Goal: Task Accomplishment & Management: Use online tool/utility

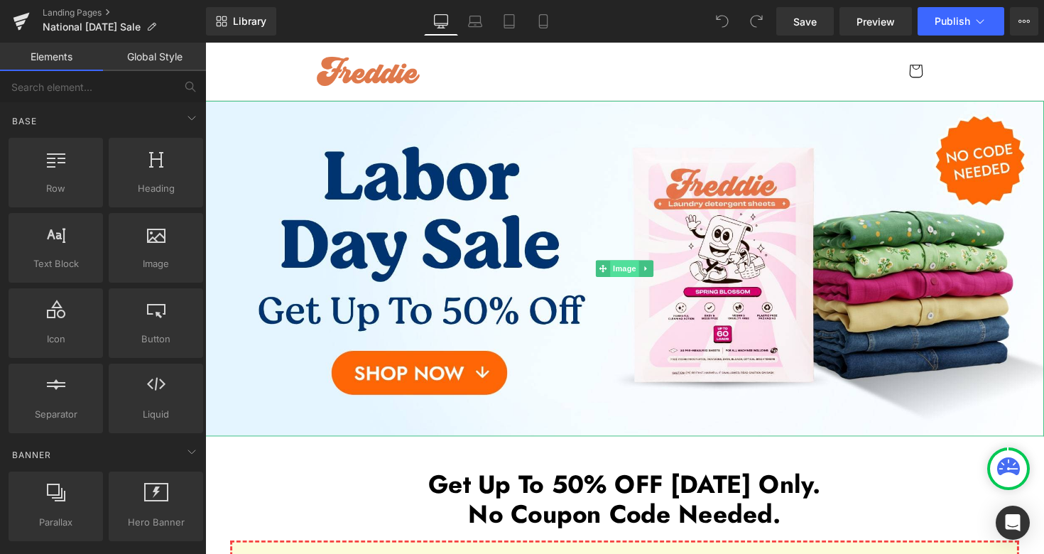
click at [633, 273] on span "Image" at bounding box center [635, 274] width 30 height 17
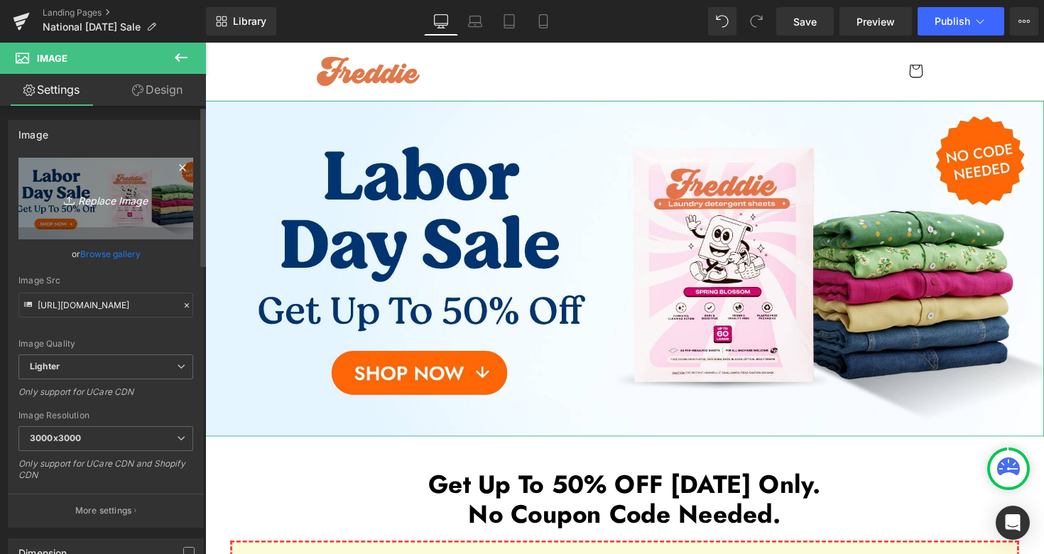
click at [127, 201] on icon "Replace Image" at bounding box center [106, 199] width 114 height 18
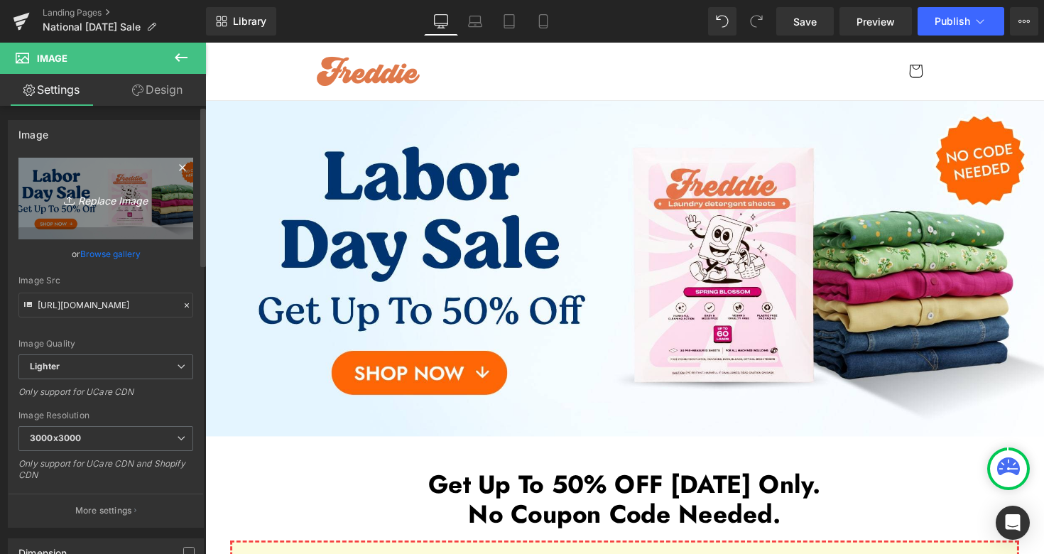
type input "C:\fakepath\National [DATE] Sale Desktop 1-min.jpg"
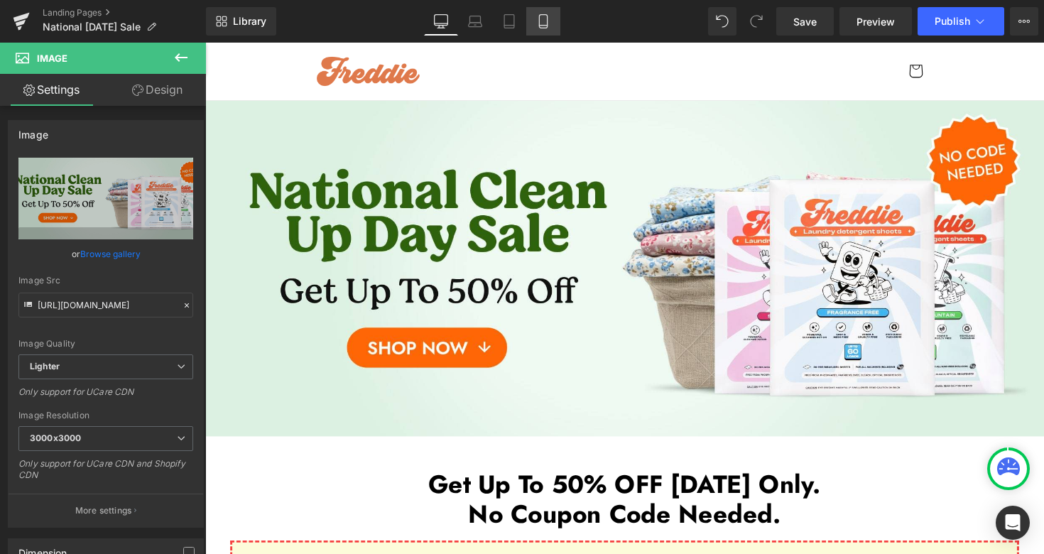
click at [551, 26] on link "Mobile" at bounding box center [543, 21] width 34 height 28
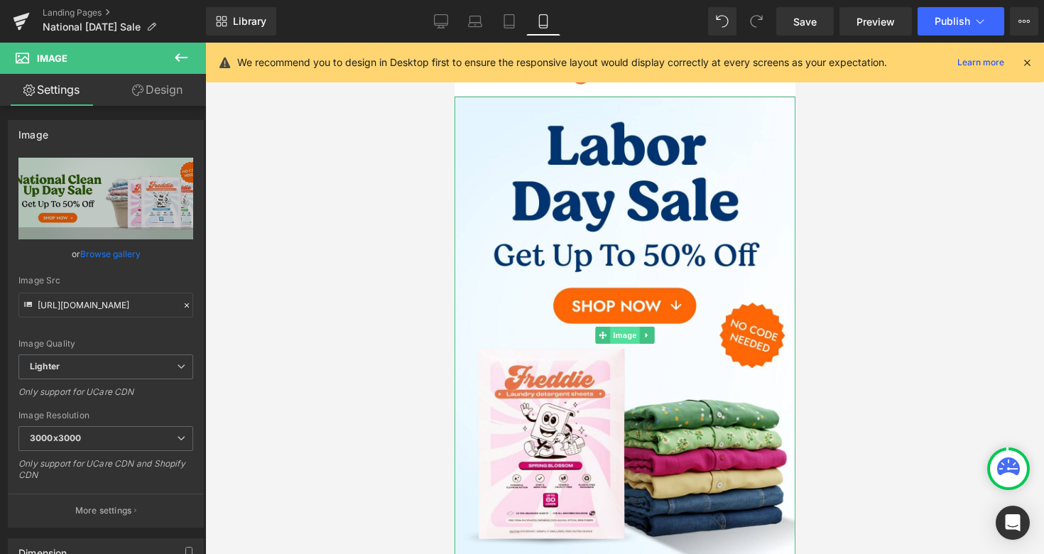
click at [622, 337] on span "Image" at bounding box center [624, 335] width 30 height 17
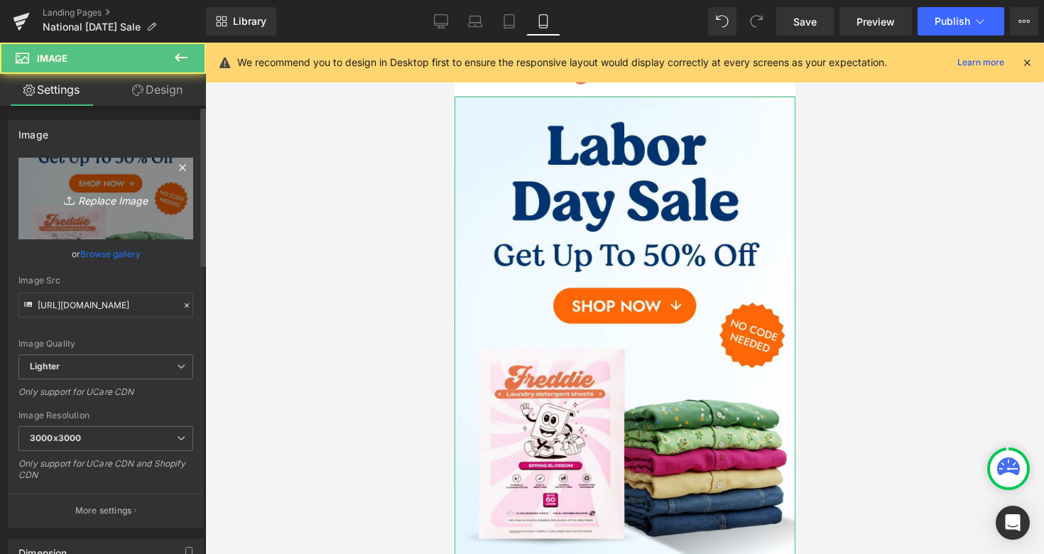
click at [97, 209] on link "Replace Image" at bounding box center [105, 199] width 175 height 82
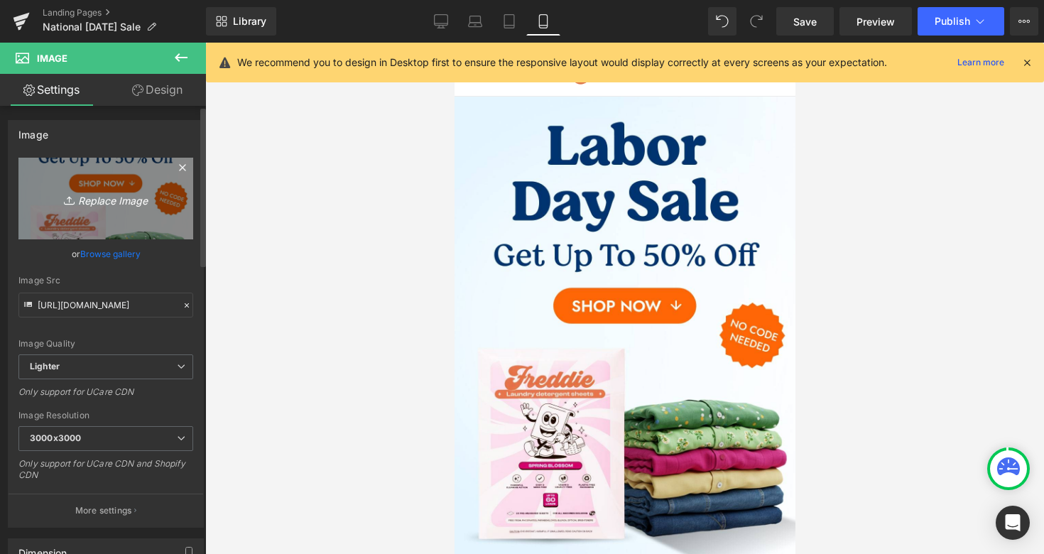
type input "C:\fakepath\National [DATE] Sale Mobile 1-min.jpg"
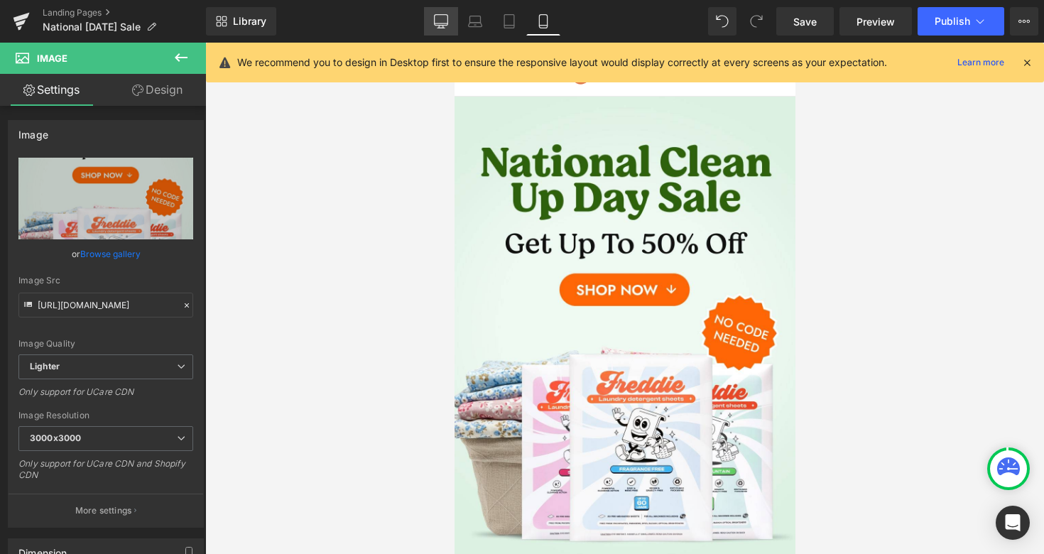
click at [444, 21] on icon at bounding box center [441, 21] width 14 height 14
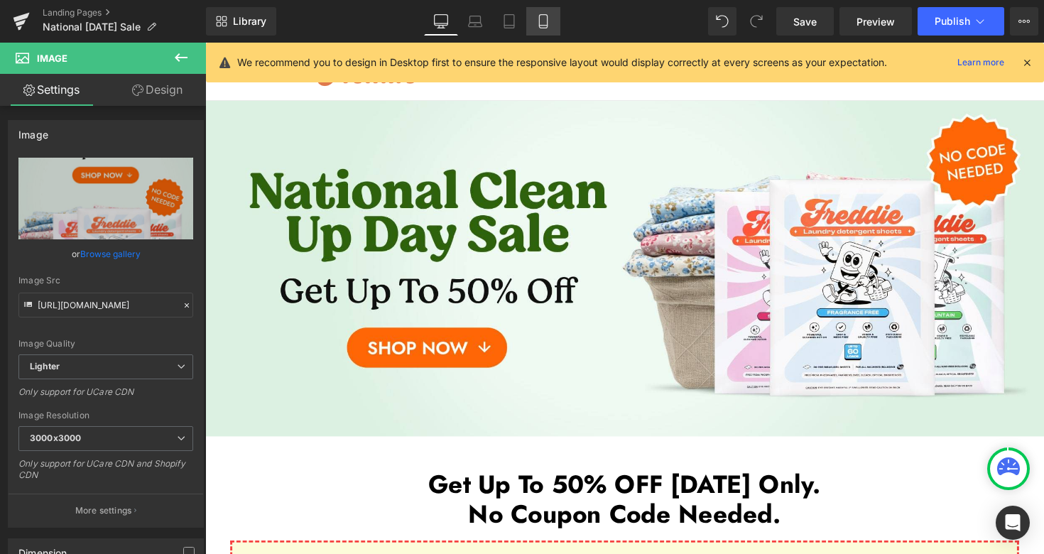
click at [542, 28] on icon at bounding box center [543, 21] width 8 height 13
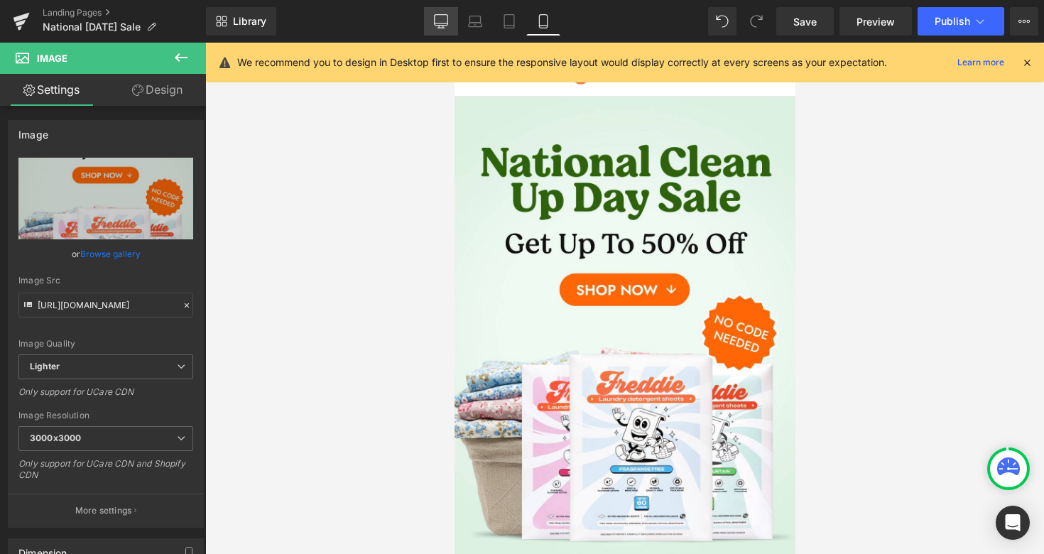
click at [437, 27] on icon at bounding box center [441, 21] width 14 height 14
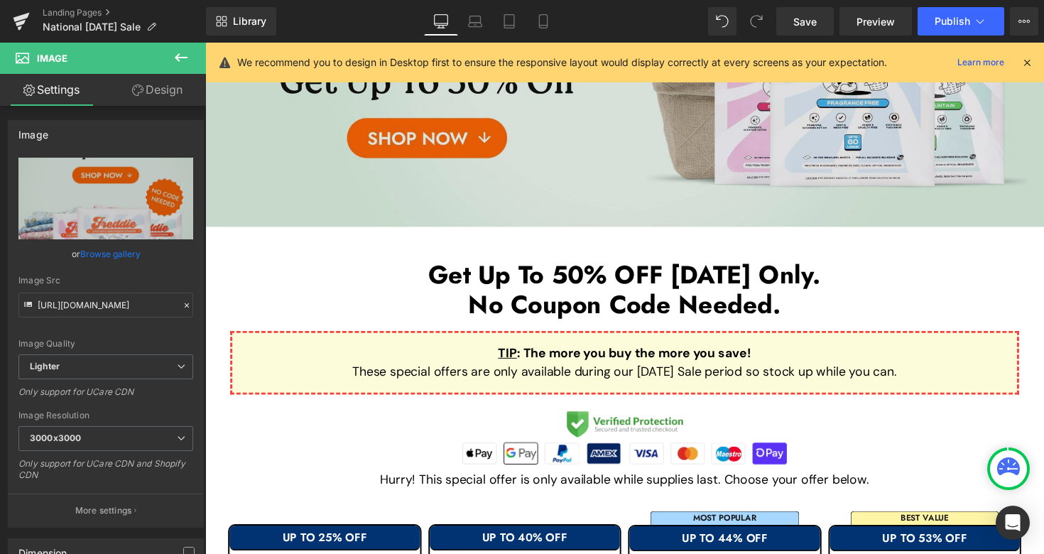
scroll to position [254, 0]
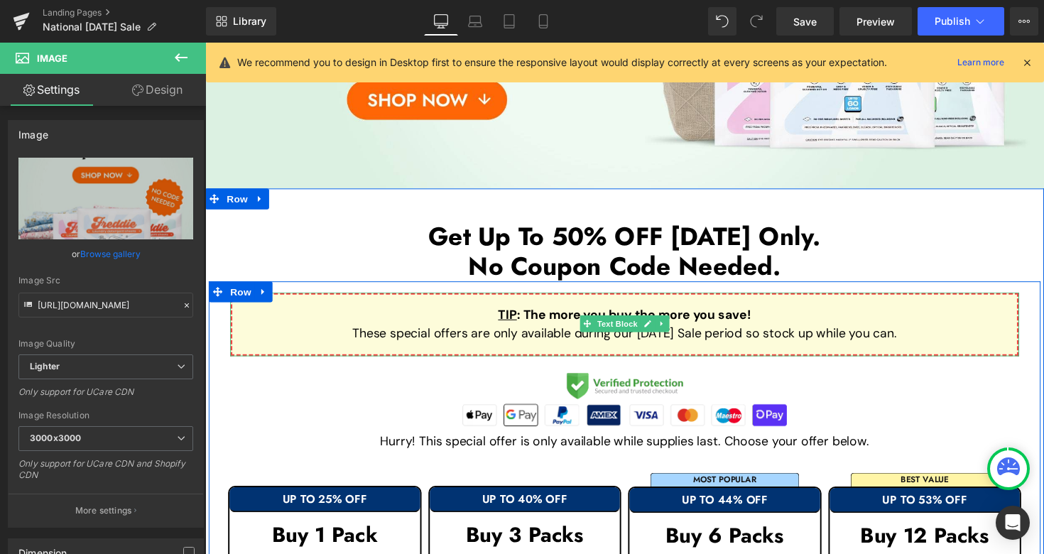
click at [584, 340] on p "These special offers are only available during our [DATE] Sale period so stock …" at bounding box center [635, 340] width 758 height 19
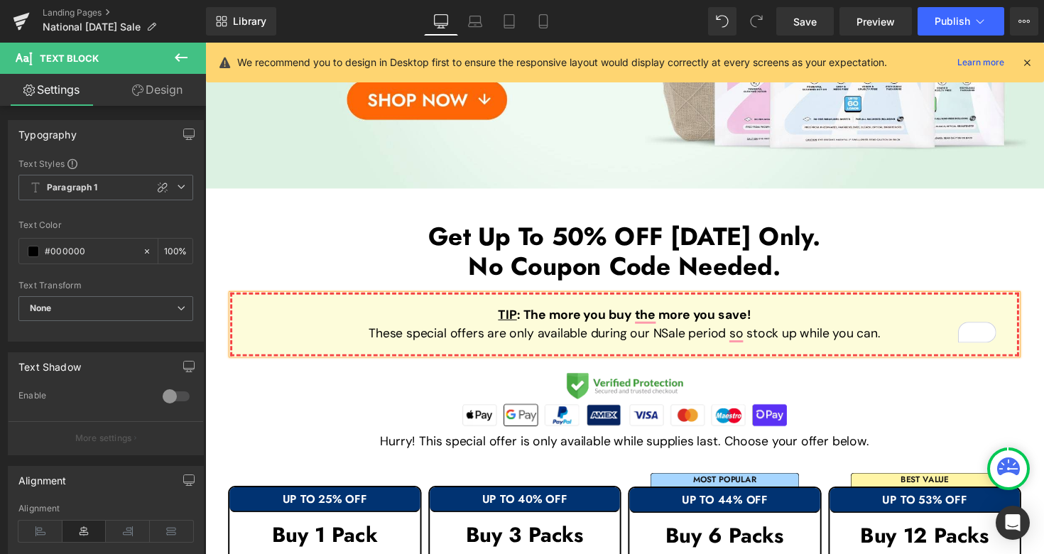
drag, startPoint x: 635, startPoint y: 341, endPoint x: 699, endPoint y: 340, distance: 64.6
click at [699, 340] on p "These special offers are only available during our NSale period so stock up whi…" at bounding box center [635, 340] width 758 height 19
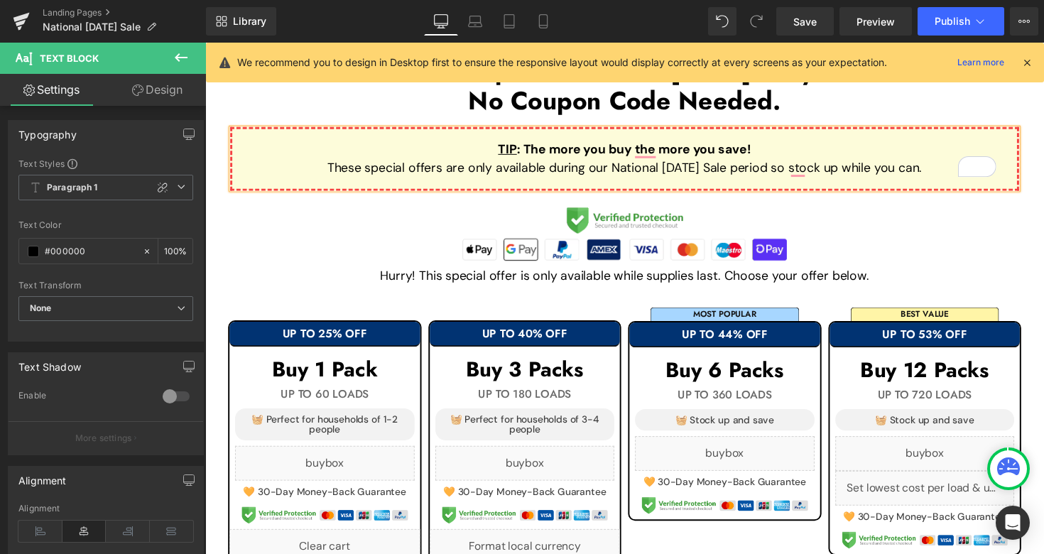
scroll to position [435, 0]
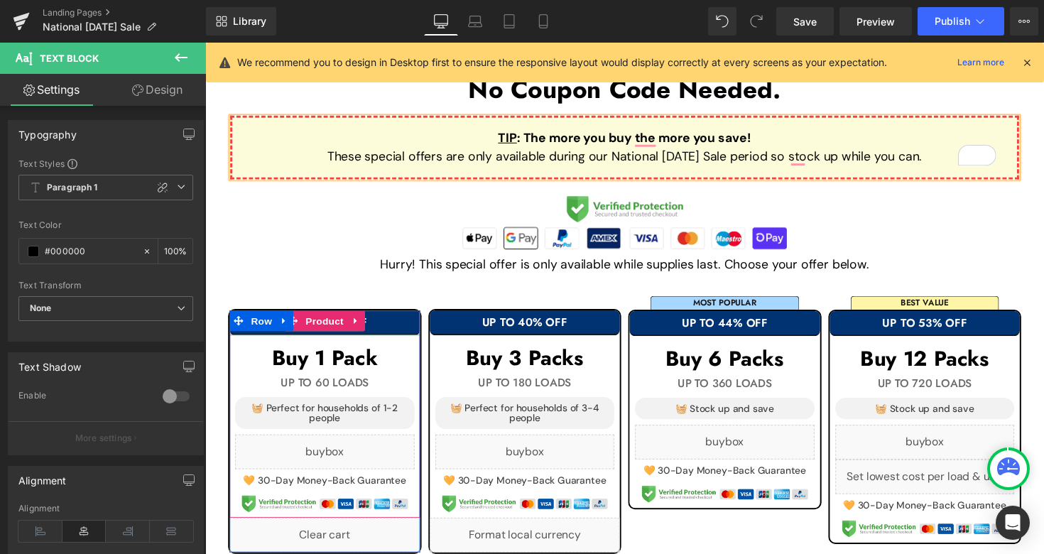
click at [408, 325] on h1 "UP TO 25% OFF" at bounding box center [327, 328] width 195 height 13
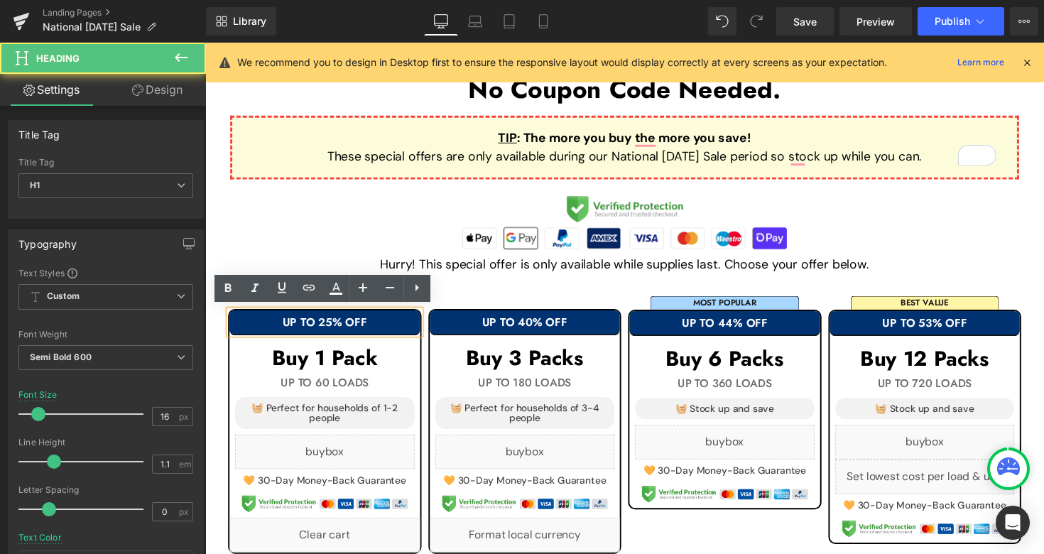
click at [408, 325] on h1 "UP TO 25% OFF" at bounding box center [327, 328] width 195 height 13
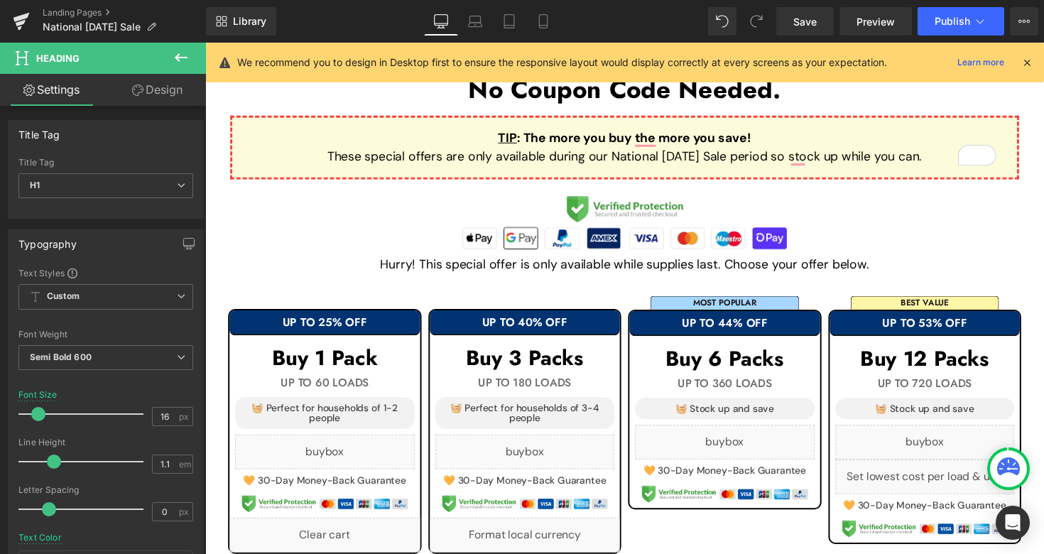
click at [170, 92] on link "Design" at bounding box center [157, 90] width 103 height 32
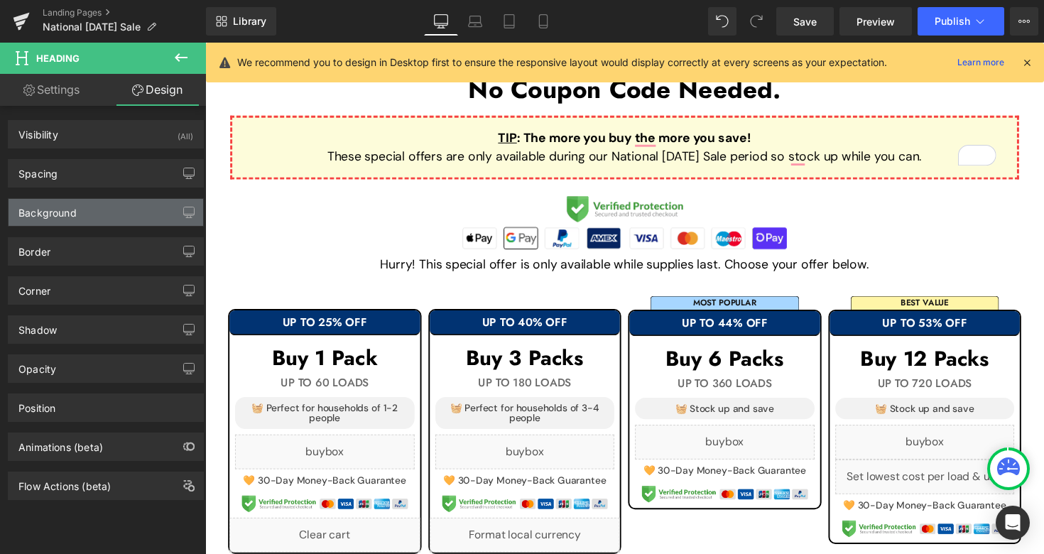
click at [80, 217] on div "Background" at bounding box center [106, 212] width 195 height 27
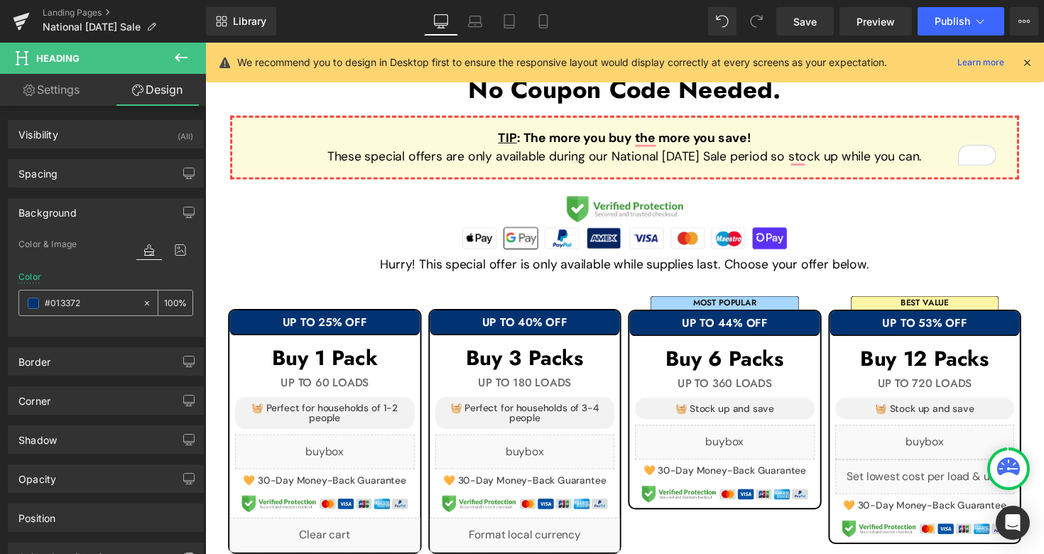
click at [100, 310] on input "text" at bounding box center [90, 303] width 91 height 16
paste input "[URL][DOMAIN_NAME]"
type input "[URL][DOMAIN_NAME]"
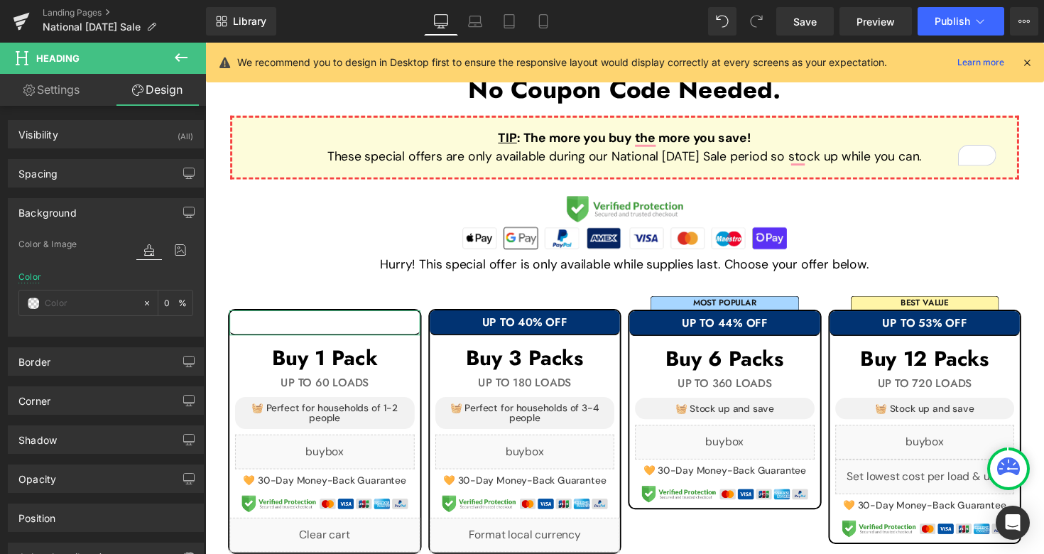
scroll to position [0, 0]
paste input "2f620f"
type input "2f620f"
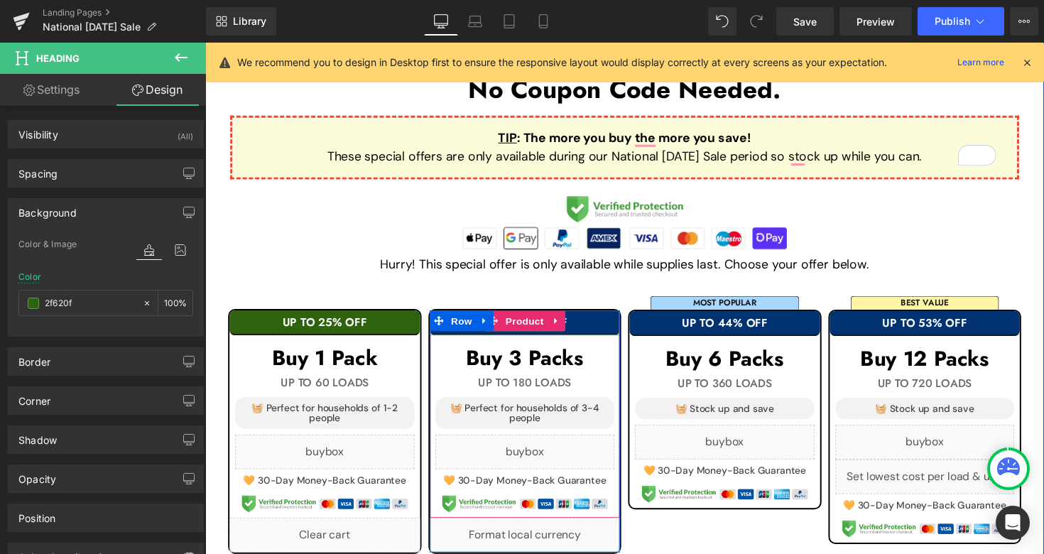
click at [598, 325] on h1 "UP TO 40% OFF" at bounding box center [532, 328] width 195 height 13
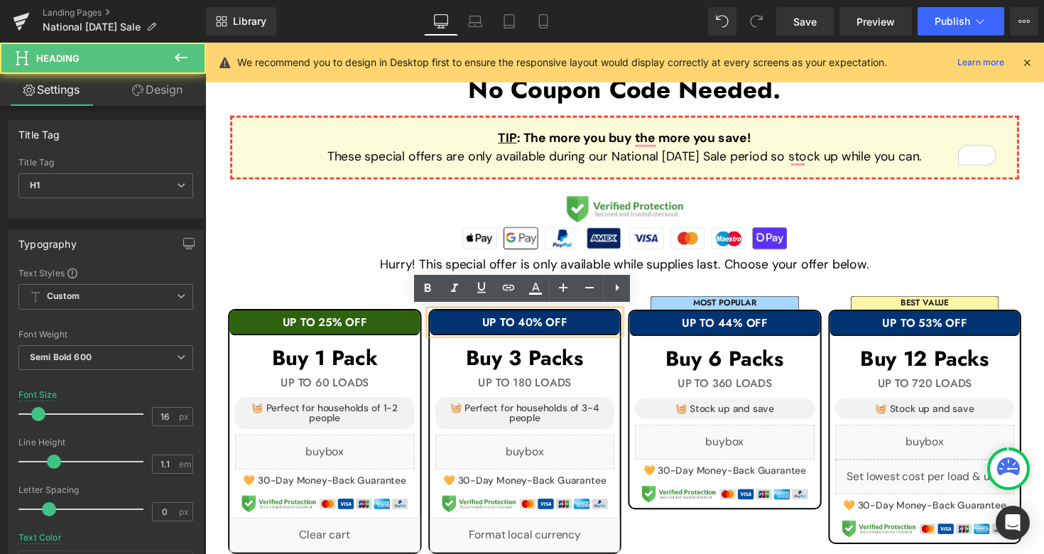
click at [598, 325] on h1 "UP TO 40% OFF" at bounding box center [532, 328] width 195 height 13
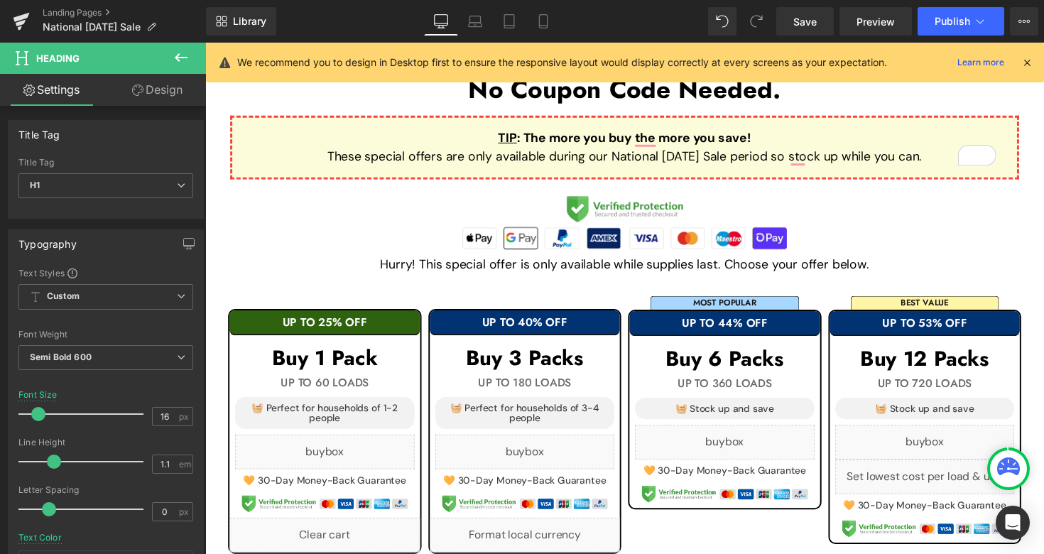
click at [160, 89] on link "Design" at bounding box center [157, 90] width 103 height 32
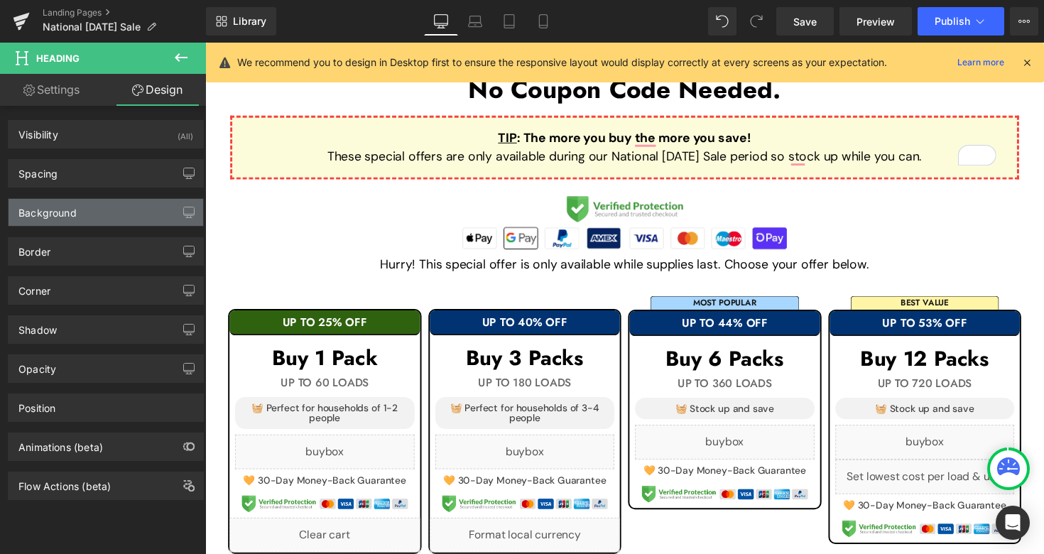
click at [89, 205] on div "Background" at bounding box center [106, 212] width 195 height 27
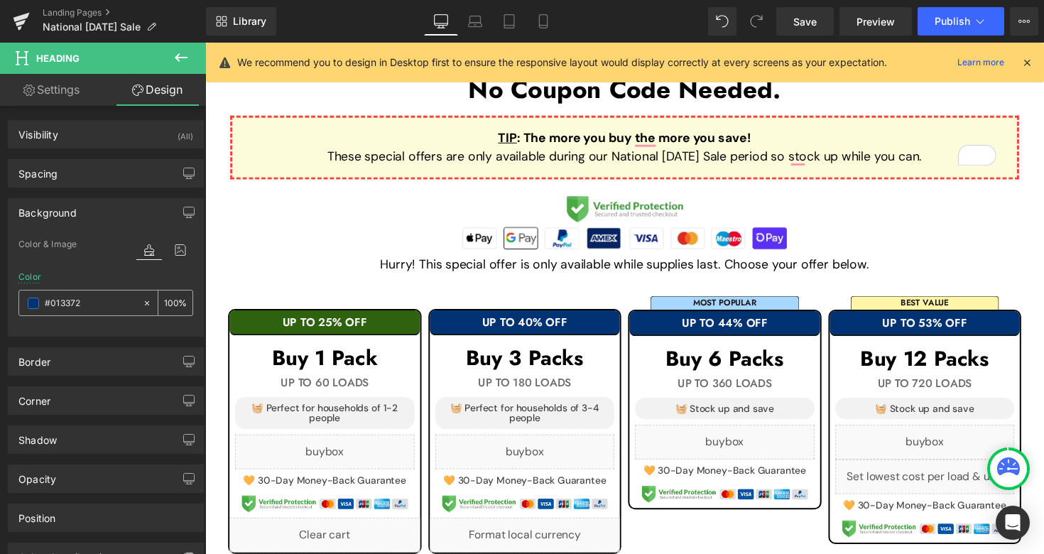
click at [102, 301] on input "#013372" at bounding box center [90, 303] width 91 height 16
paste input "2f620f"
type input "2f620f"
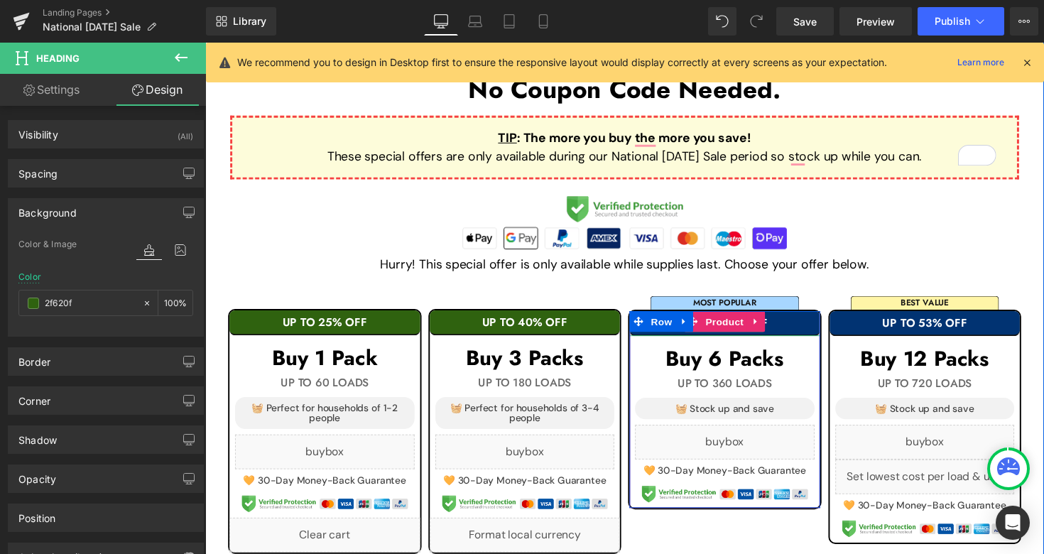
click at [797, 329] on h1 "UP TO 44% OFF" at bounding box center [737, 329] width 195 height 13
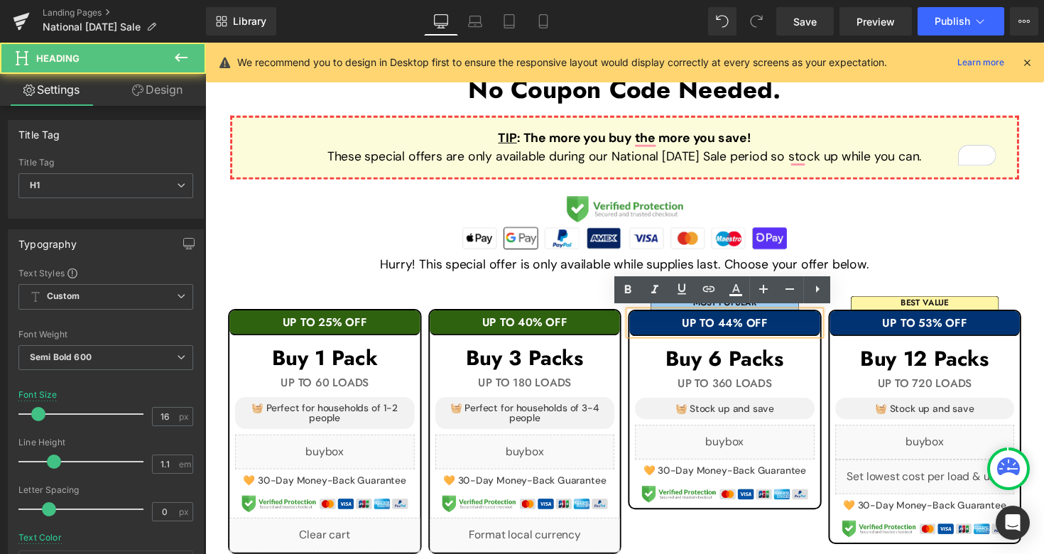
click at [813, 329] on h1 "UP TO 44% OFF" at bounding box center [737, 329] width 195 height 13
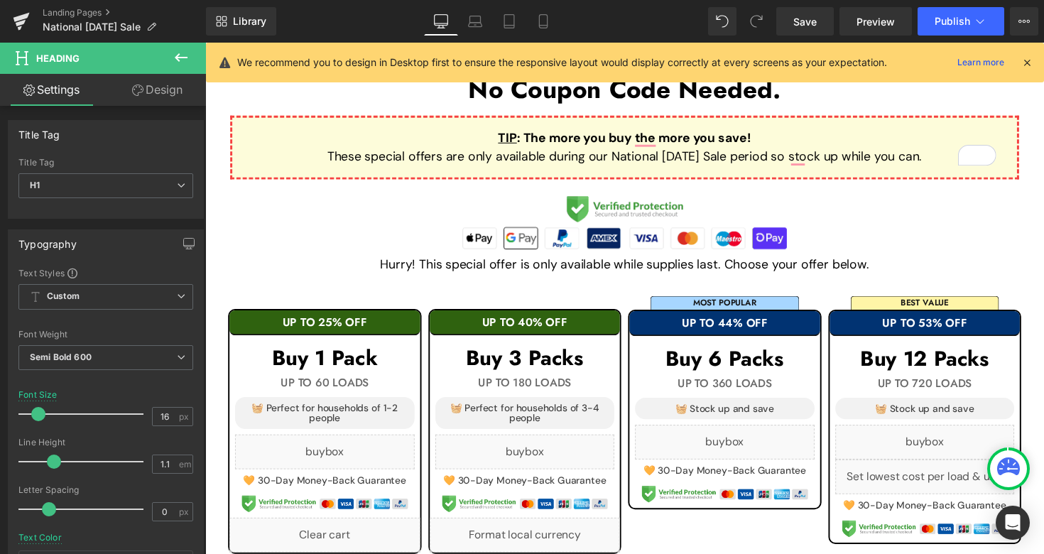
click at [139, 88] on icon at bounding box center [137, 89] width 11 height 11
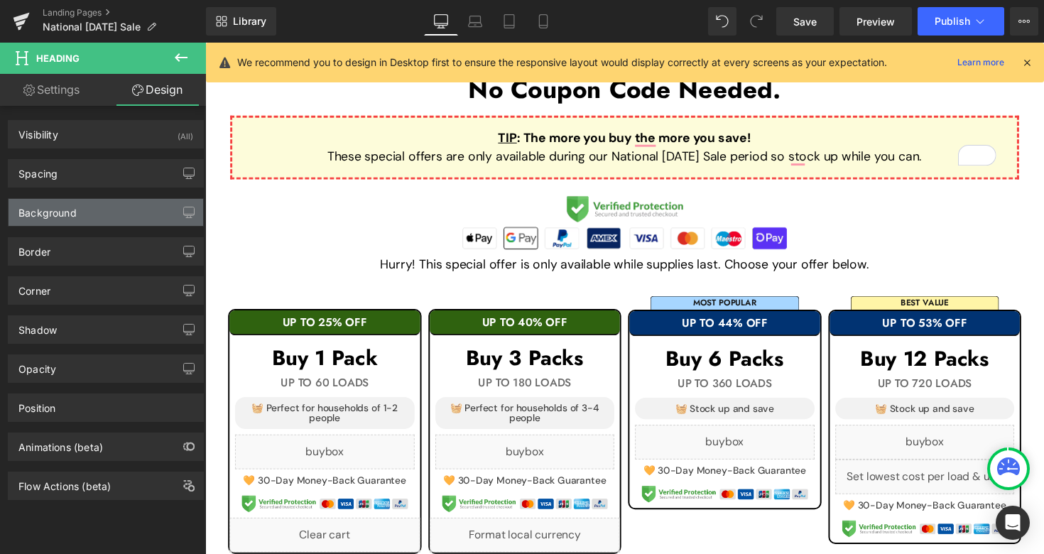
click at [84, 221] on div "Background" at bounding box center [106, 212] width 195 height 27
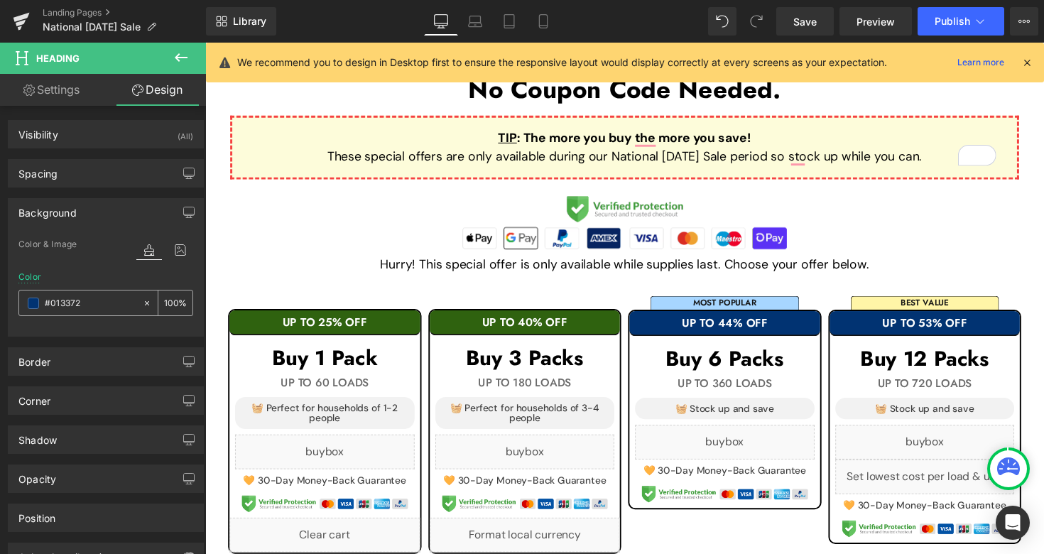
click at [95, 300] on input "#013372" at bounding box center [90, 303] width 91 height 16
paste input "2f620f"
type input "2f620f"
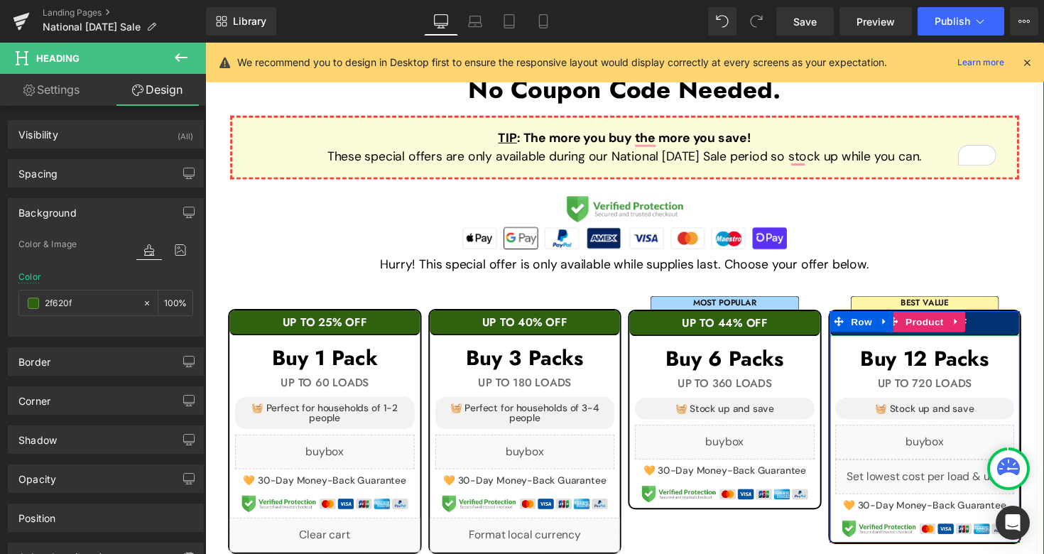
click at [1007, 326] on h1 "UP TO 53% OFF" at bounding box center [942, 329] width 195 height 13
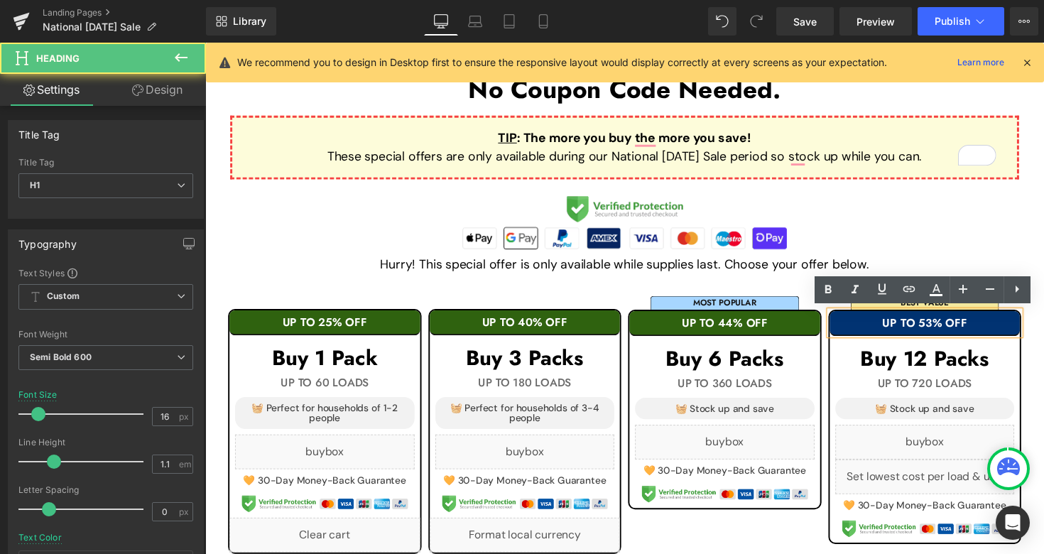
click at [1007, 326] on h1 "UP TO 53% OFF" at bounding box center [942, 329] width 195 height 13
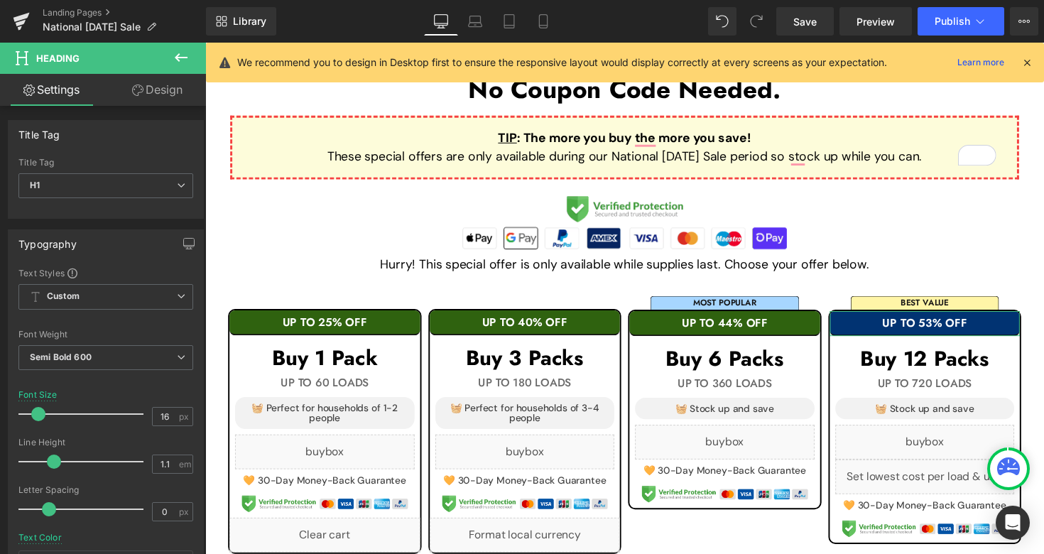
click at [154, 84] on link "Design" at bounding box center [157, 90] width 103 height 32
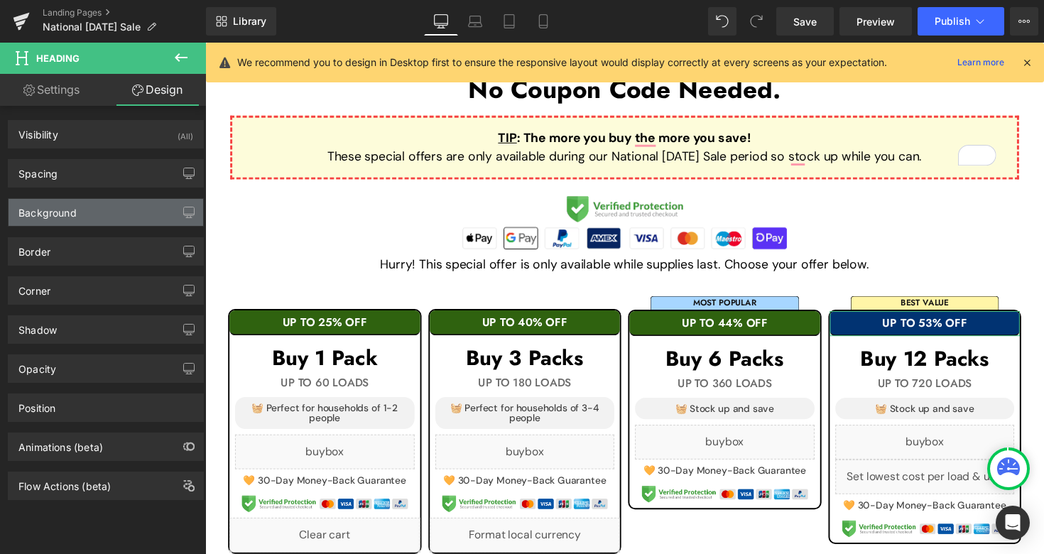
click at [94, 213] on div "Background" at bounding box center [106, 212] width 195 height 27
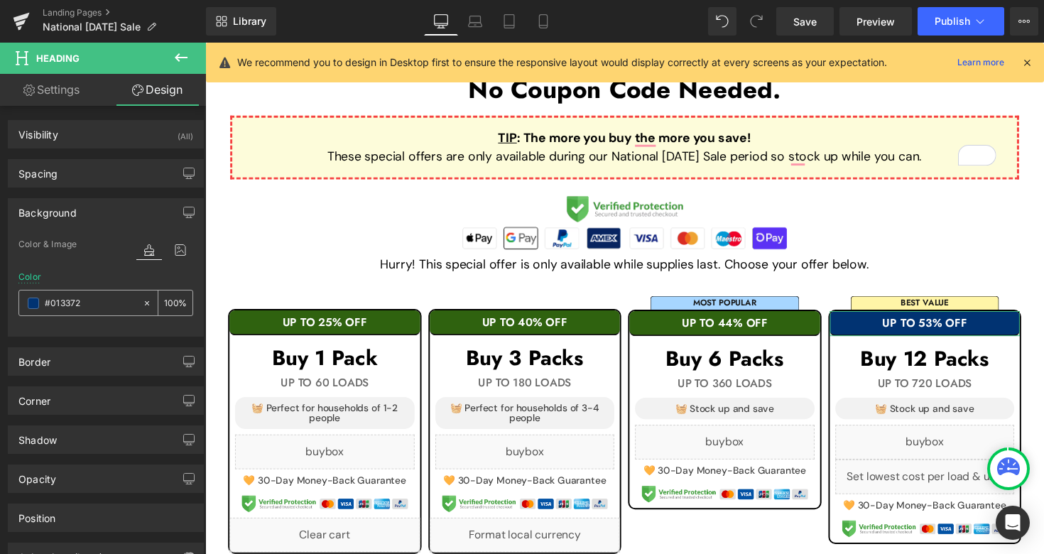
click at [78, 302] on input "#013372" at bounding box center [90, 303] width 91 height 16
paste input "2f620f"
type input "2f620f"
click at [547, 22] on icon at bounding box center [543, 21] width 8 height 13
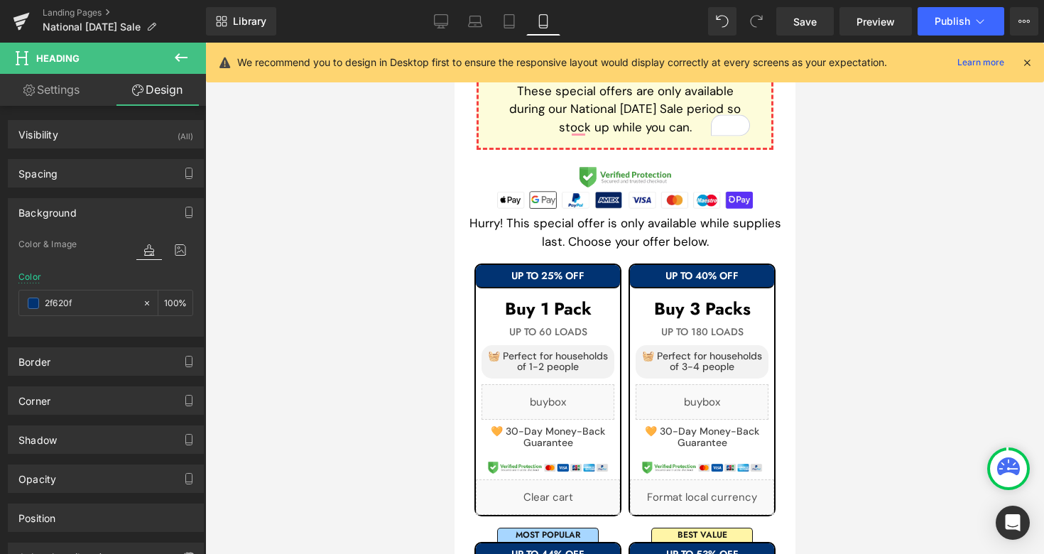
scroll to position [619, 0]
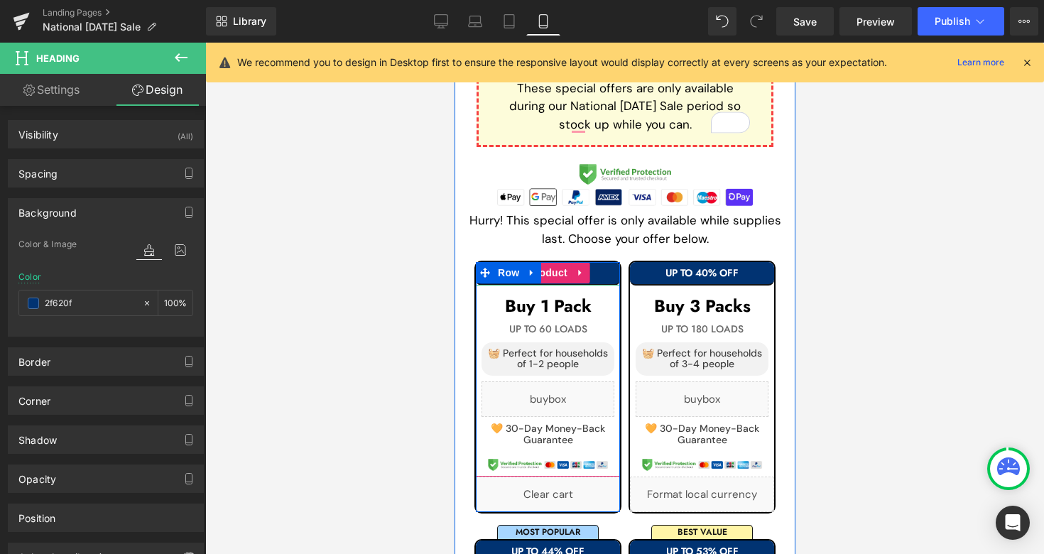
click at [597, 268] on h1 "UP TO 25% OFF" at bounding box center [547, 273] width 144 height 11
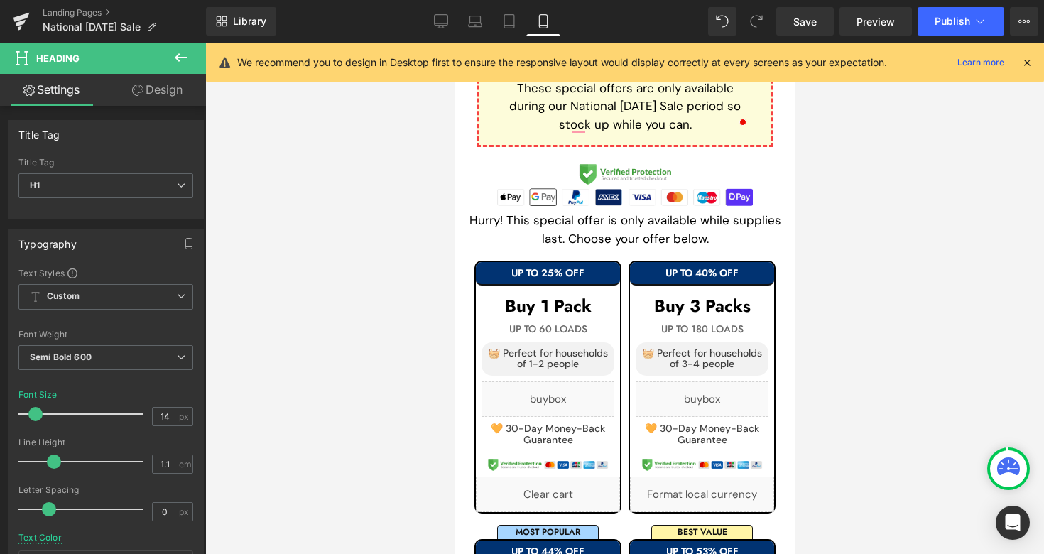
click at [157, 89] on link "Design" at bounding box center [157, 90] width 103 height 32
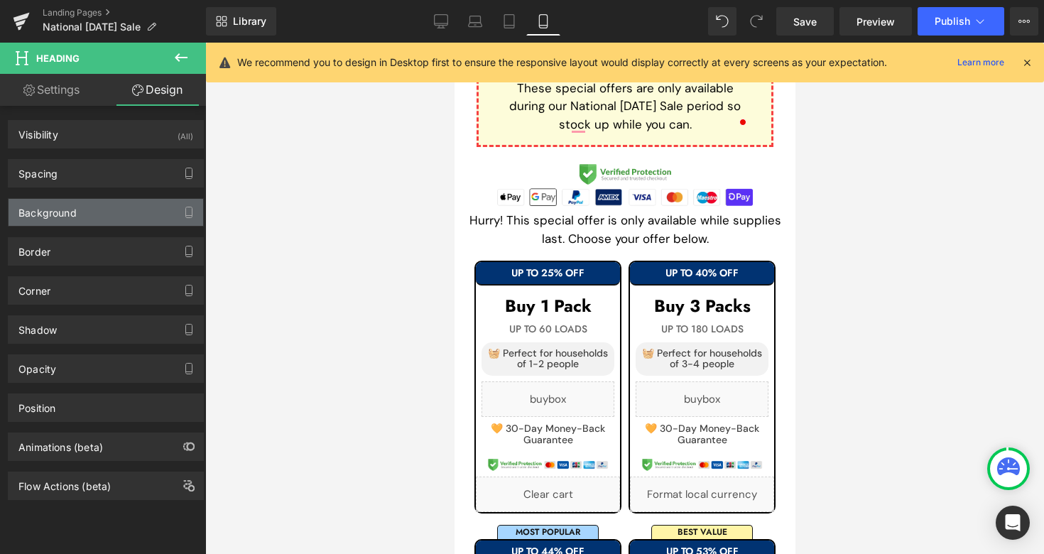
click at [106, 207] on div "Background" at bounding box center [106, 212] width 195 height 27
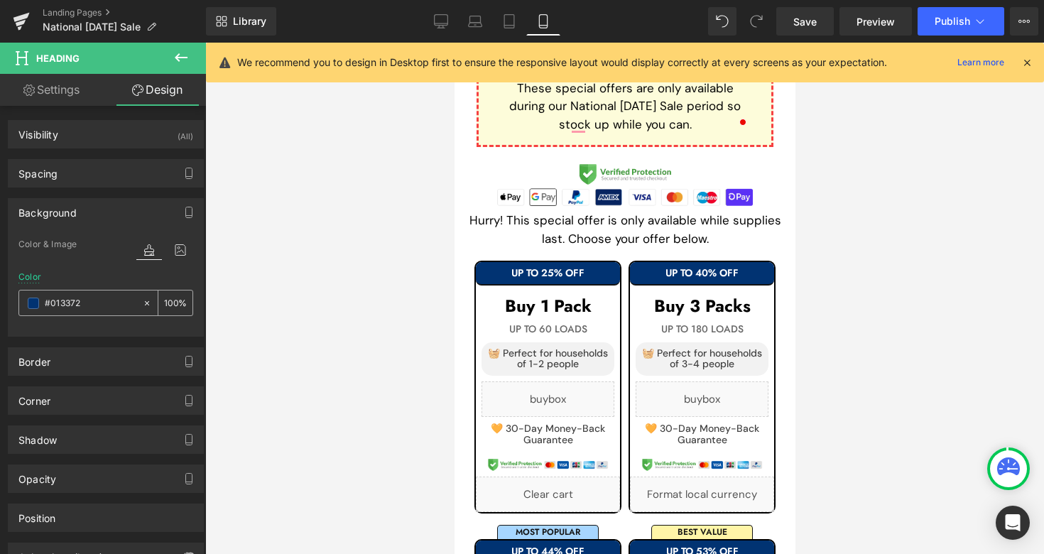
click at [107, 300] on input "#013372" at bounding box center [90, 303] width 91 height 16
paste input "2f620f"
type input "2f620f"
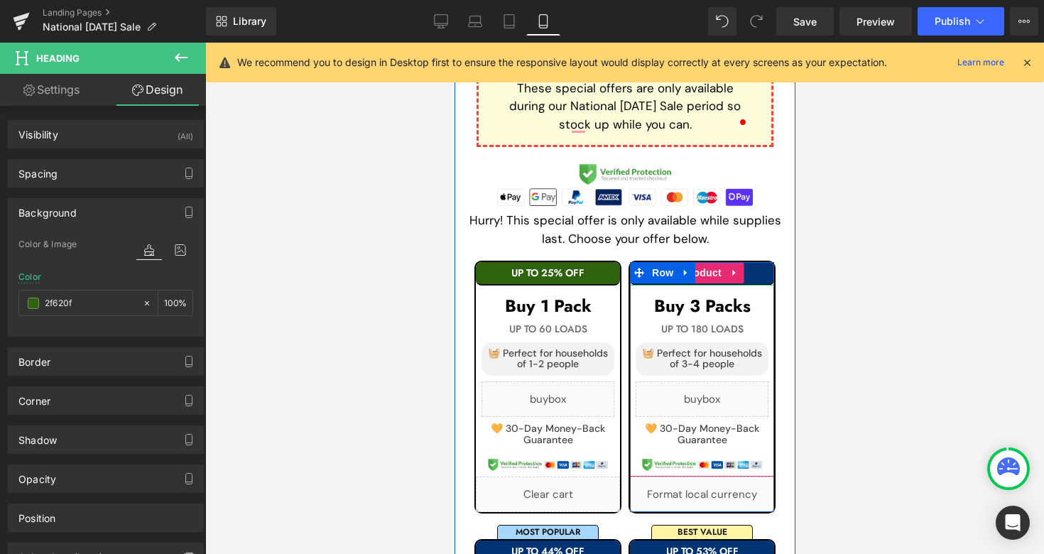
click at [766, 274] on h1 "UP TO 40% OFF" at bounding box center [701, 273] width 144 height 11
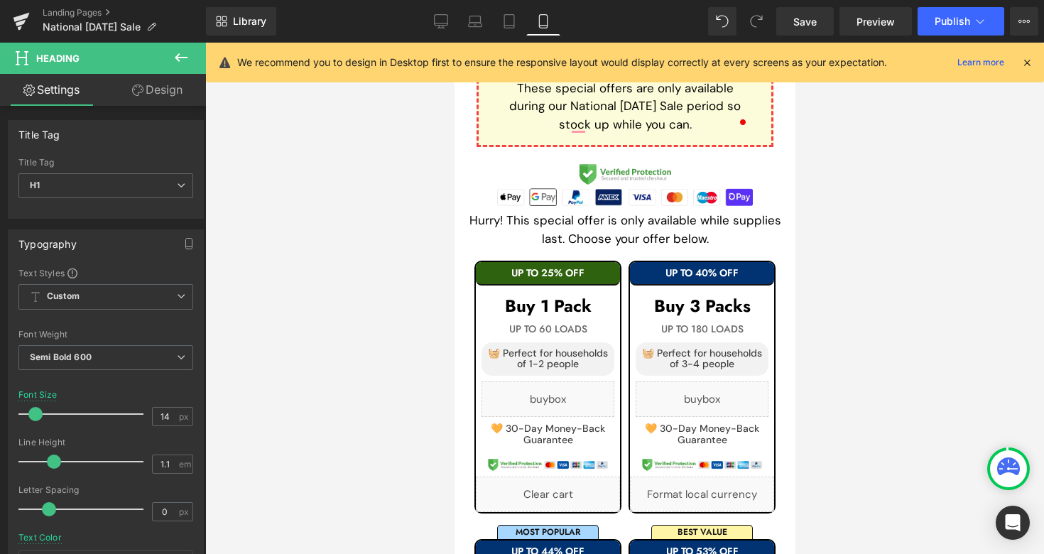
click at [163, 101] on link "Design" at bounding box center [157, 90] width 103 height 32
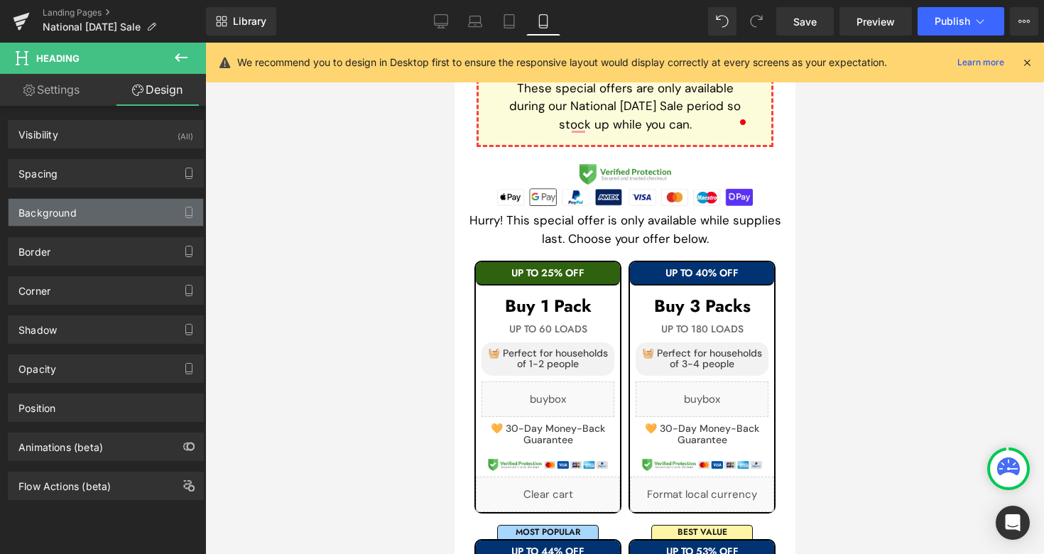
click at [119, 212] on div "Background" at bounding box center [106, 212] width 195 height 27
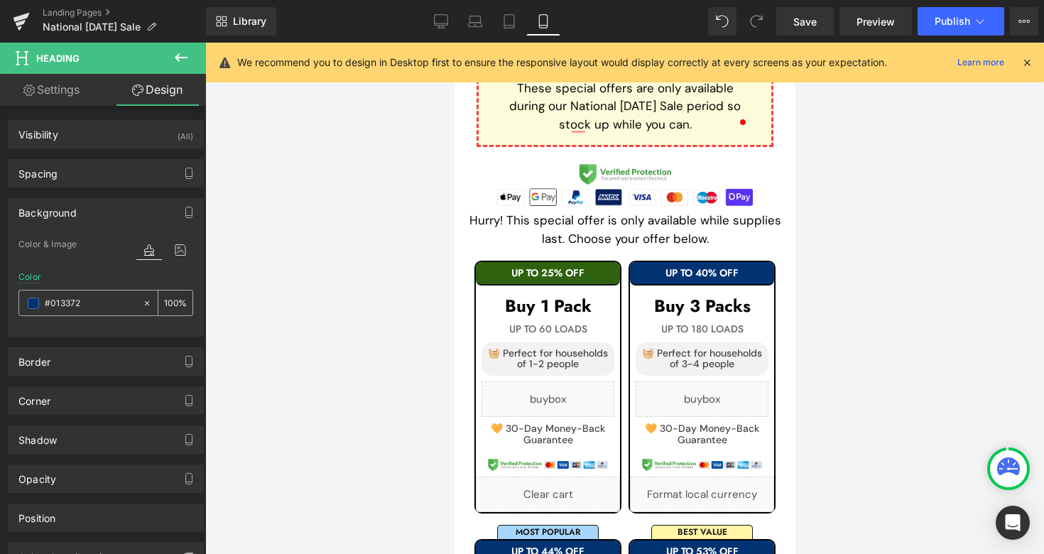
click at [107, 302] on input "#013372" at bounding box center [90, 303] width 91 height 16
paste input "2f620f"
type input "2f620f"
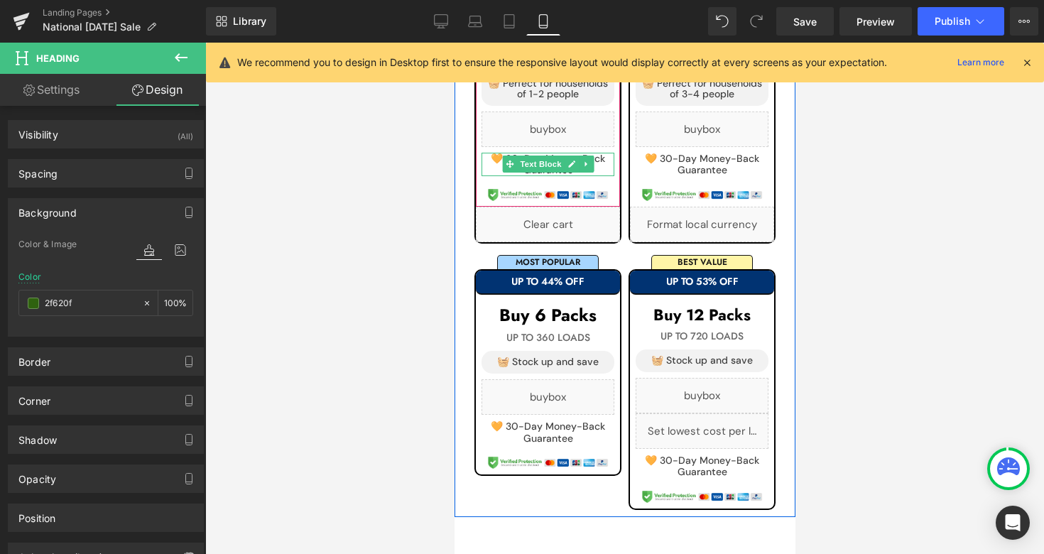
scroll to position [893, 0]
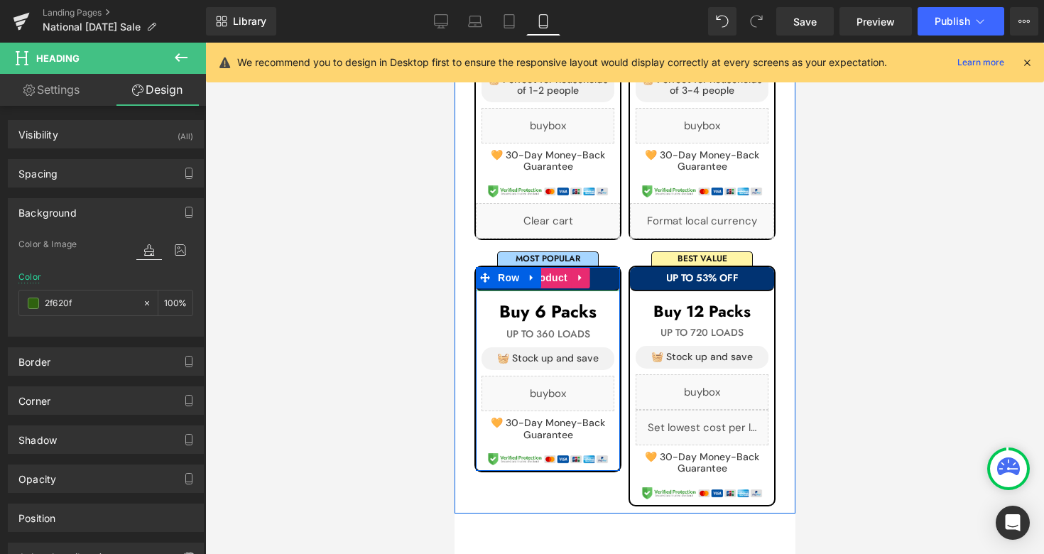
click at [591, 278] on h1 "UP TO 44% OFF" at bounding box center [547, 278] width 144 height 11
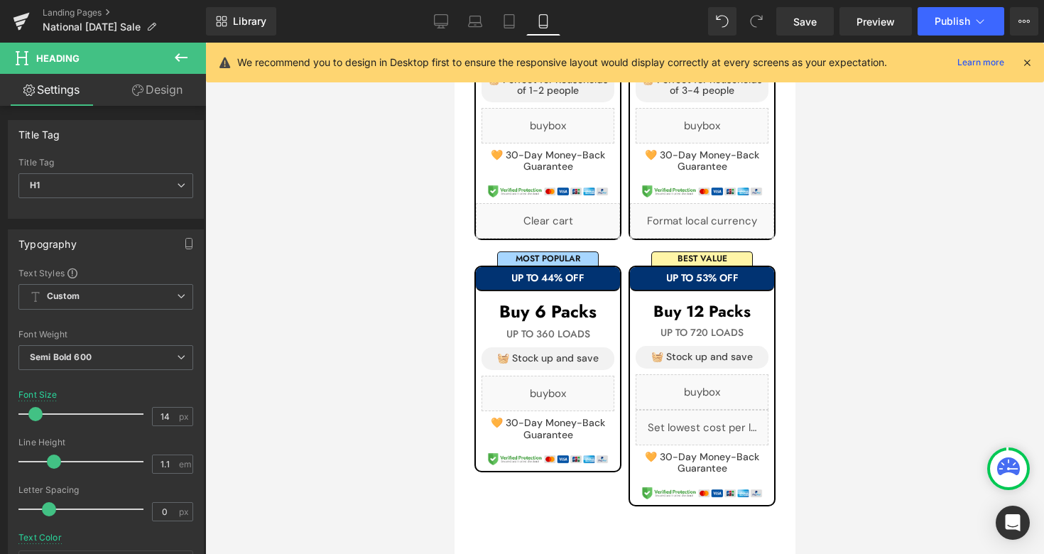
click at [143, 92] on link "Design" at bounding box center [157, 90] width 103 height 32
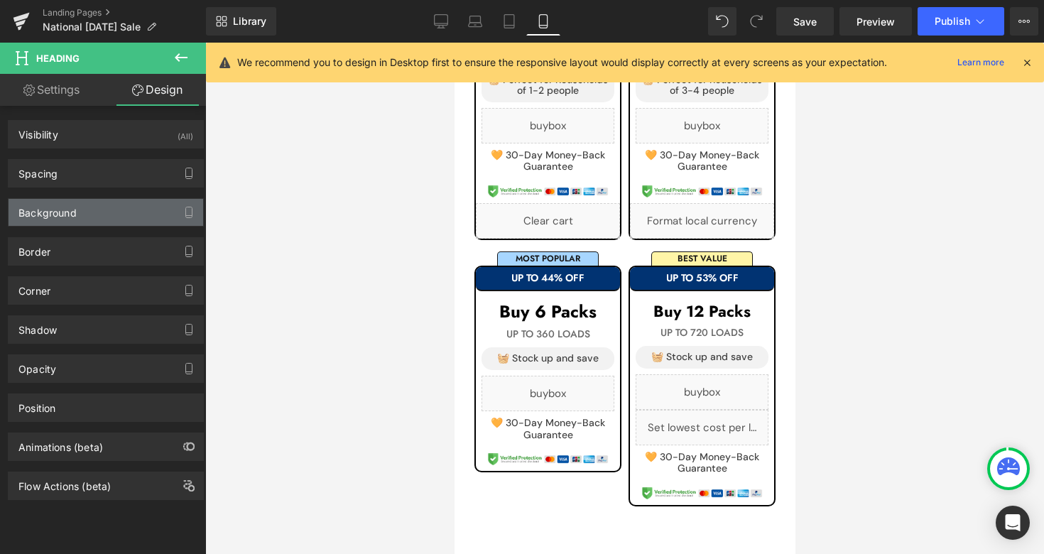
click at [99, 214] on div "Background" at bounding box center [106, 212] width 195 height 27
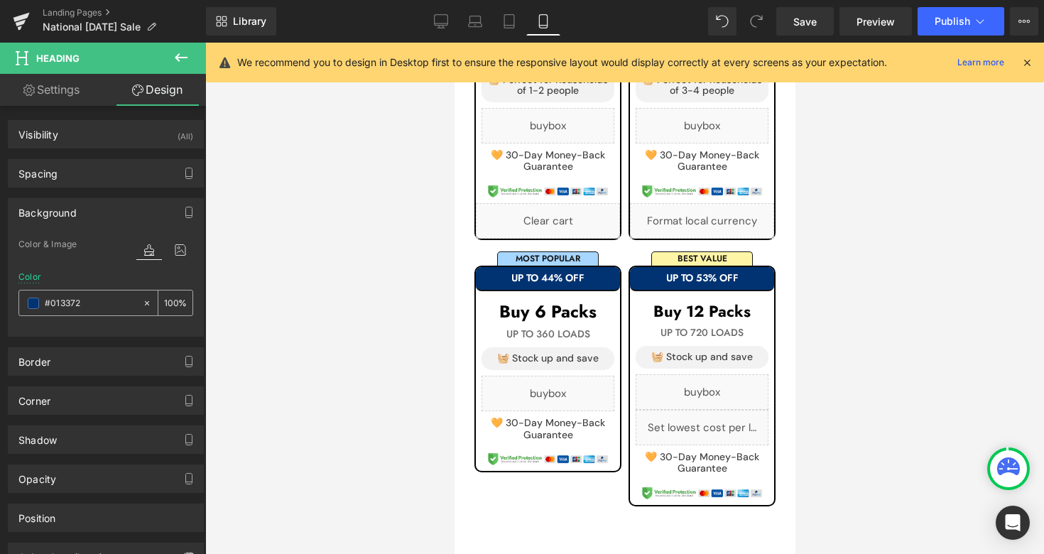
click at [105, 296] on input "#013372" at bounding box center [90, 303] width 91 height 16
paste input "2f620f"
type input "2f620f"
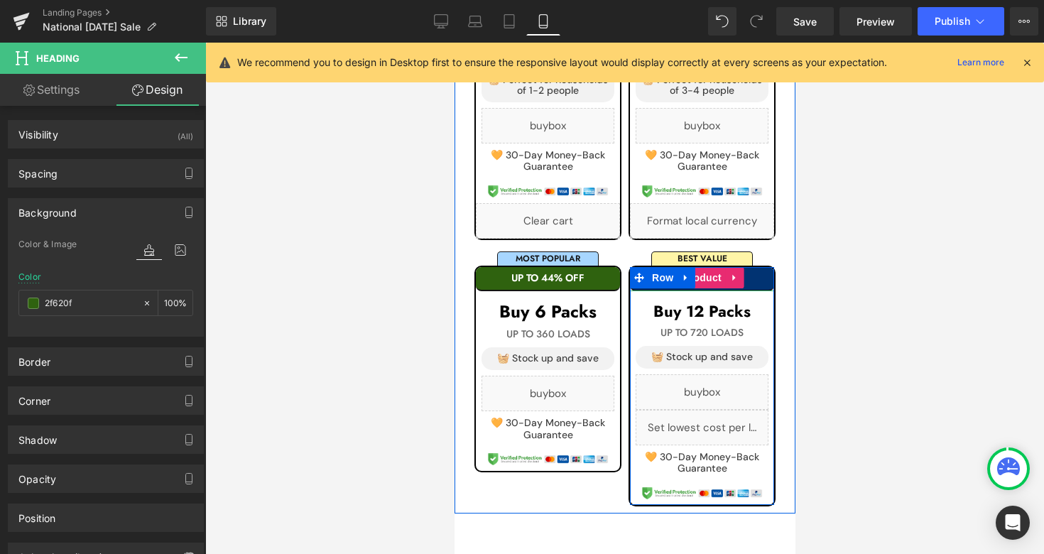
click at [758, 280] on h1 "UP TO 53% OFF" at bounding box center [701, 278] width 144 height 11
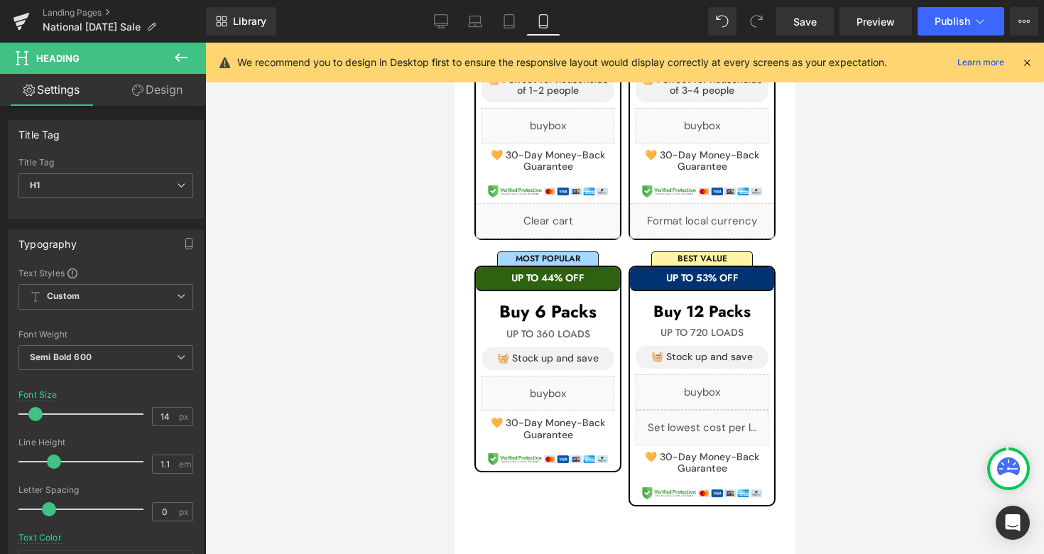
click at [153, 85] on link "Design" at bounding box center [157, 90] width 103 height 32
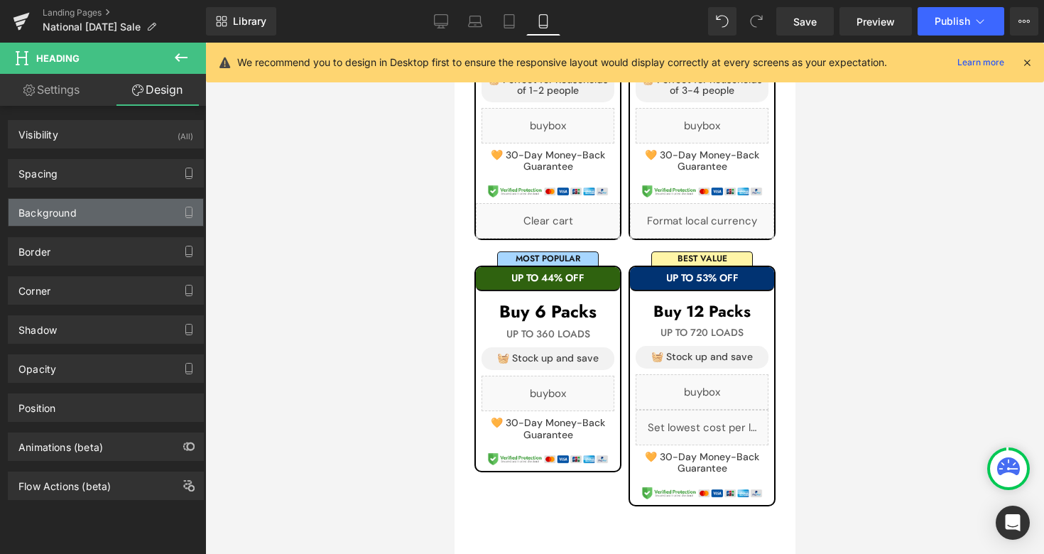
click at [114, 211] on div "Background" at bounding box center [106, 212] width 195 height 27
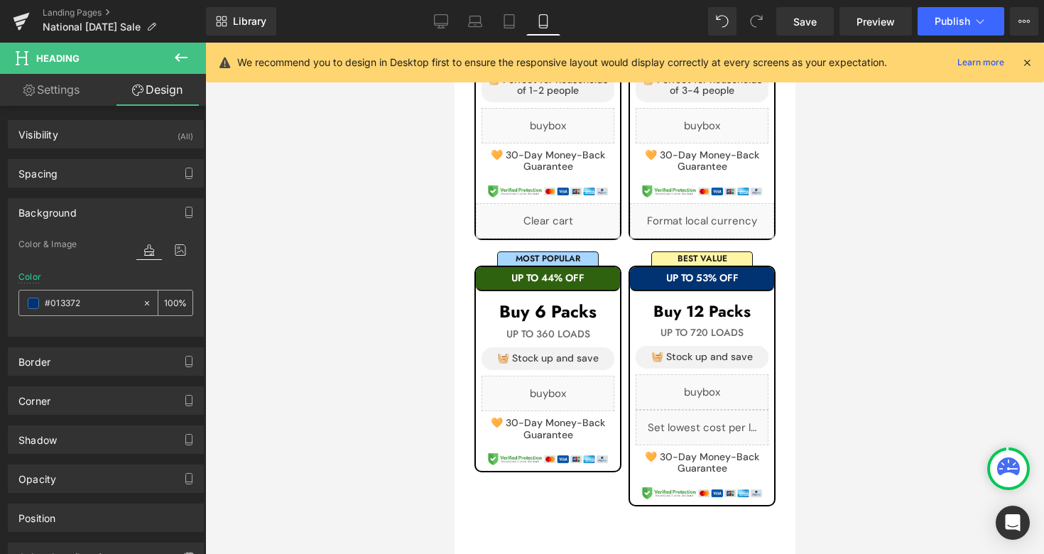
click at [99, 300] on input "#013372" at bounding box center [90, 303] width 91 height 16
paste input "2f620f"
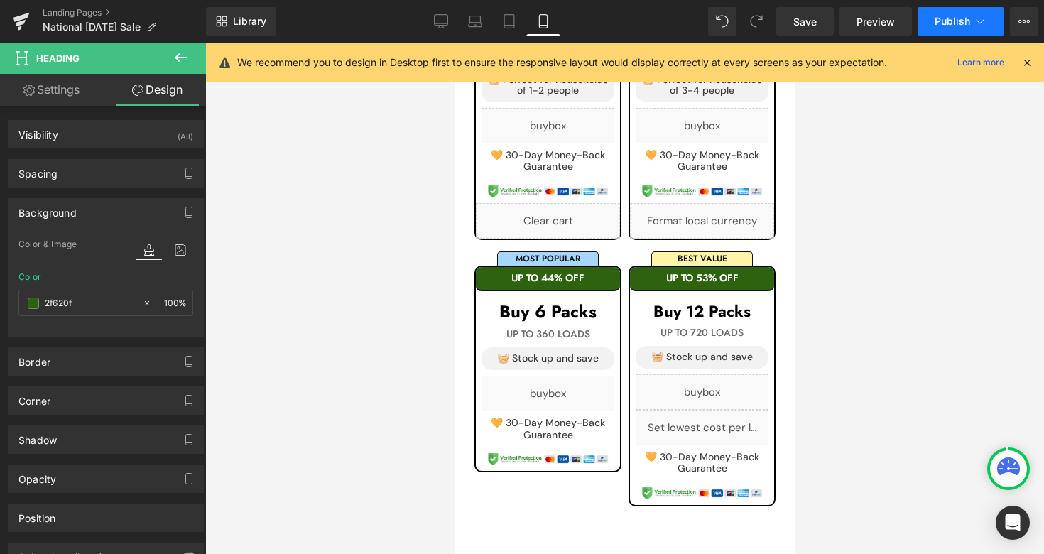
type input "2f620f"
click at [954, 26] on span "Publish" at bounding box center [952, 21] width 36 height 11
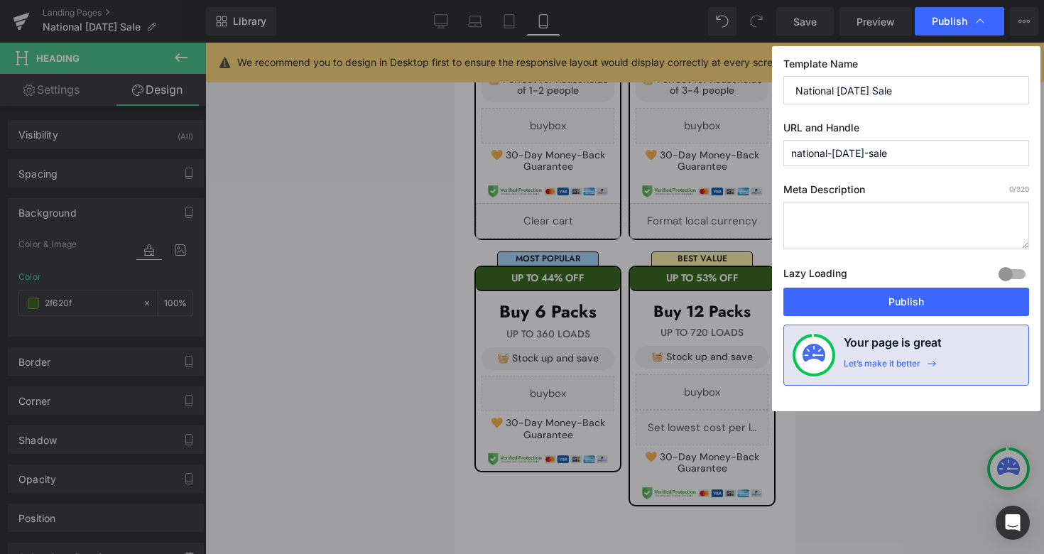
drag, startPoint x: 836, startPoint y: 151, endPoint x: 719, endPoint y: 153, distance: 117.2
click at [719, 153] on div "Publish Template Name National [DATE] Sale URL and Handle national-[DATE]-sale …" at bounding box center [522, 277] width 1044 height 554
type input "[DATE]-sale"
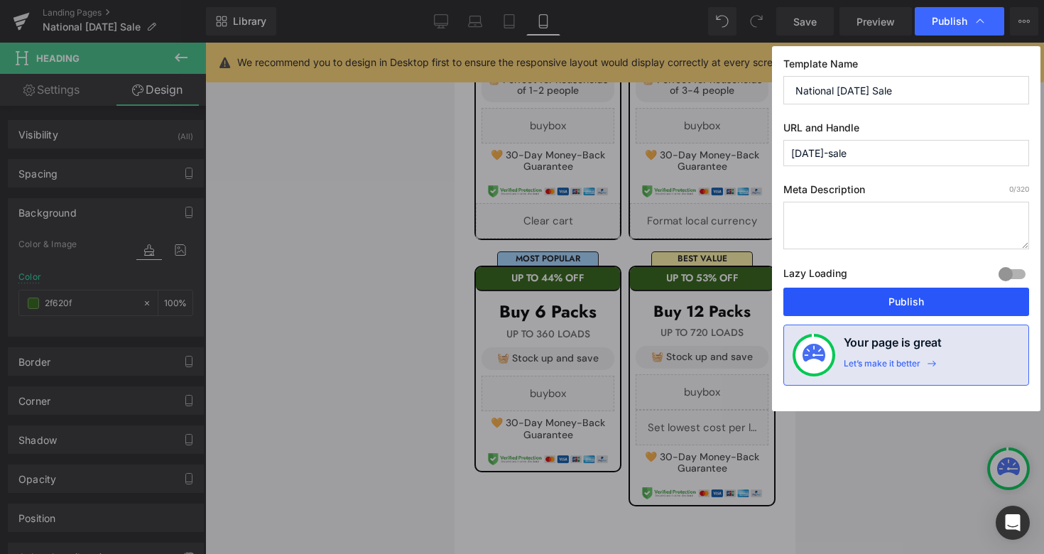
click at [935, 309] on button "Publish" at bounding box center [906, 302] width 246 height 28
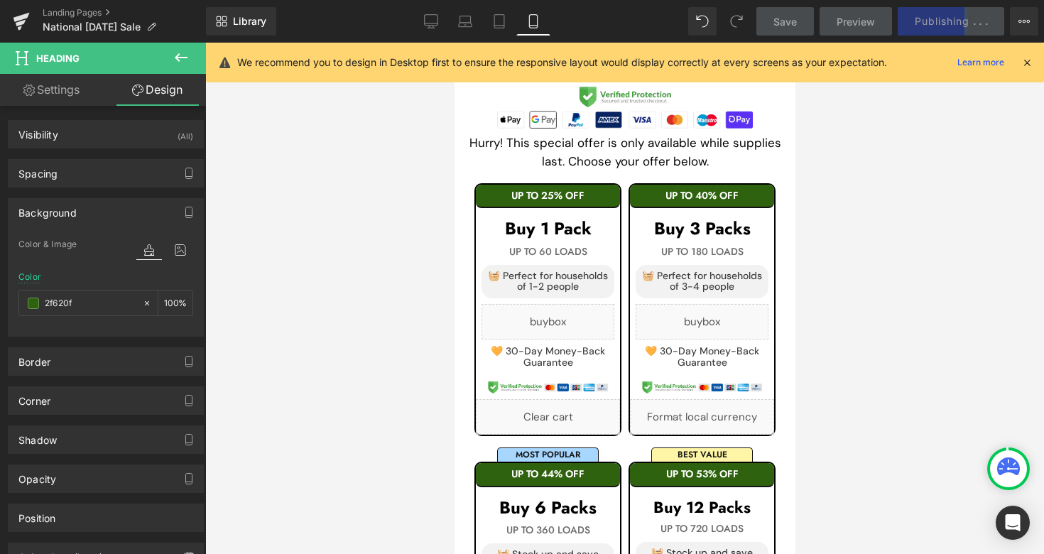
scroll to position [697, 0]
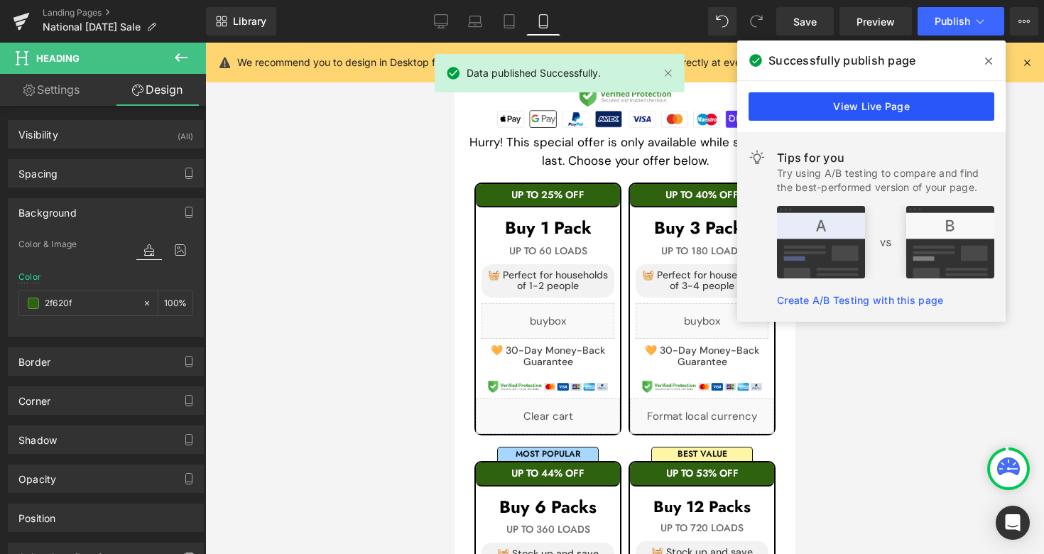
click at [865, 113] on link "View Live Page" at bounding box center [871, 106] width 246 height 28
